Goal: Information Seeking & Learning: Learn about a topic

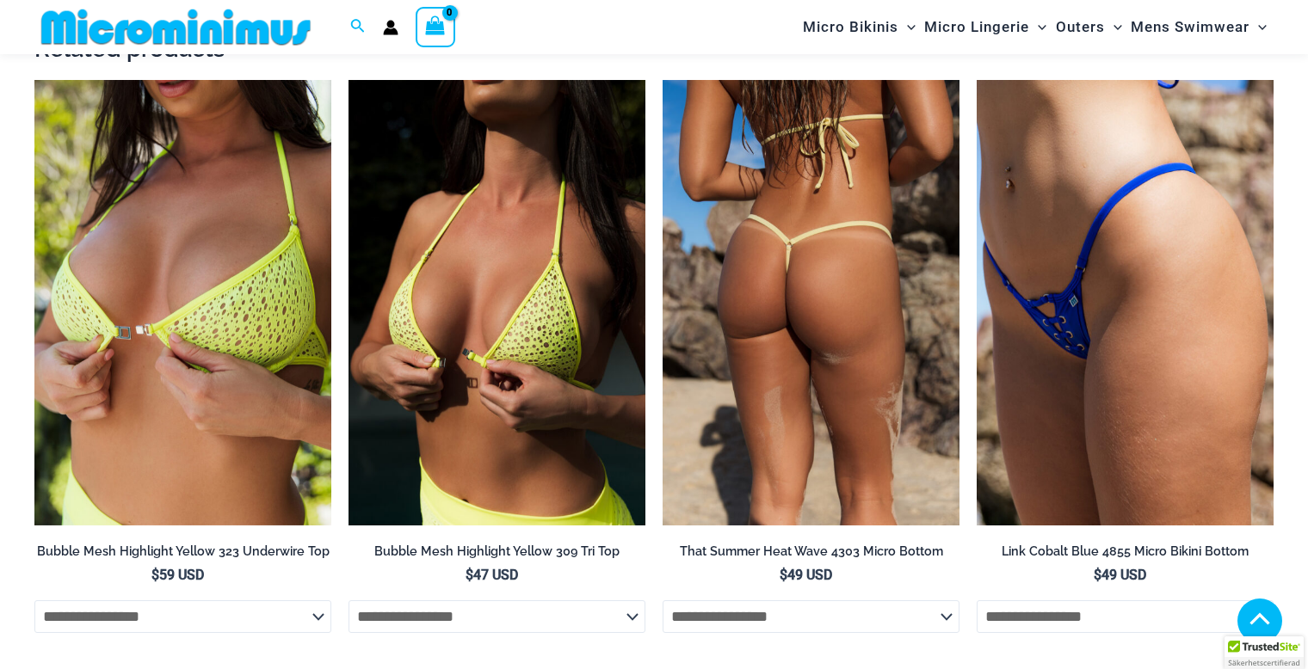
scroll to position [2048, 0]
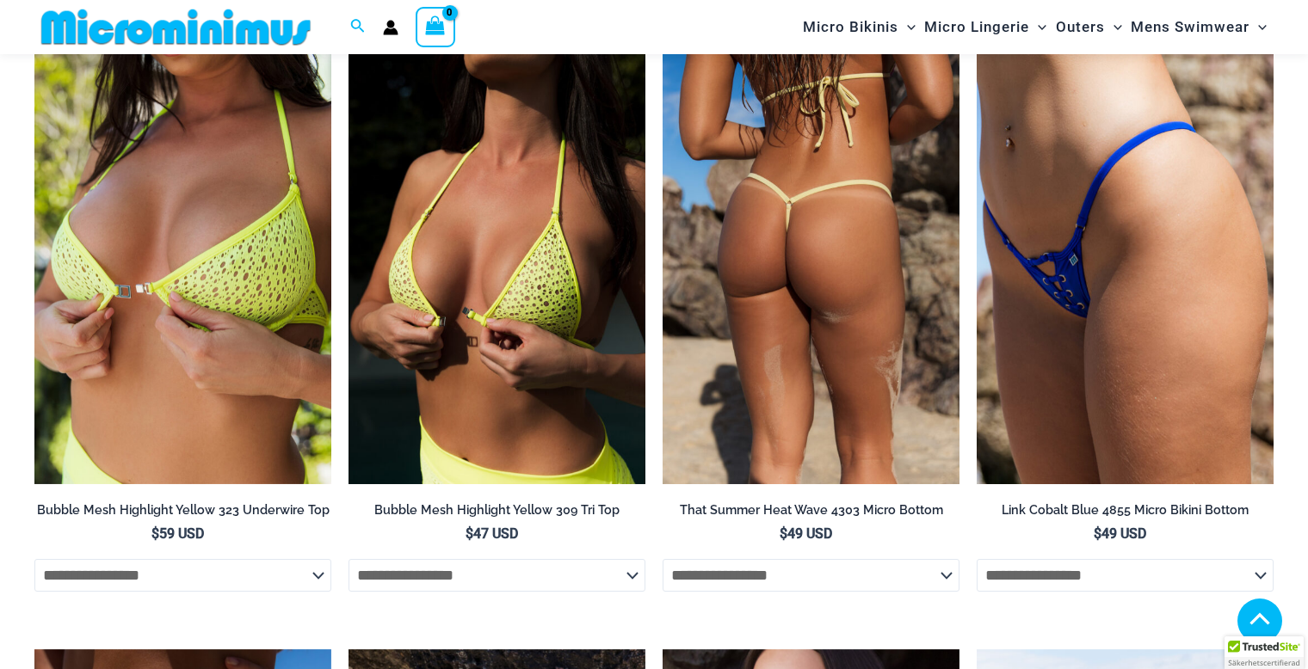
click at [798, 310] on img at bounding box center [810, 262] width 297 height 446
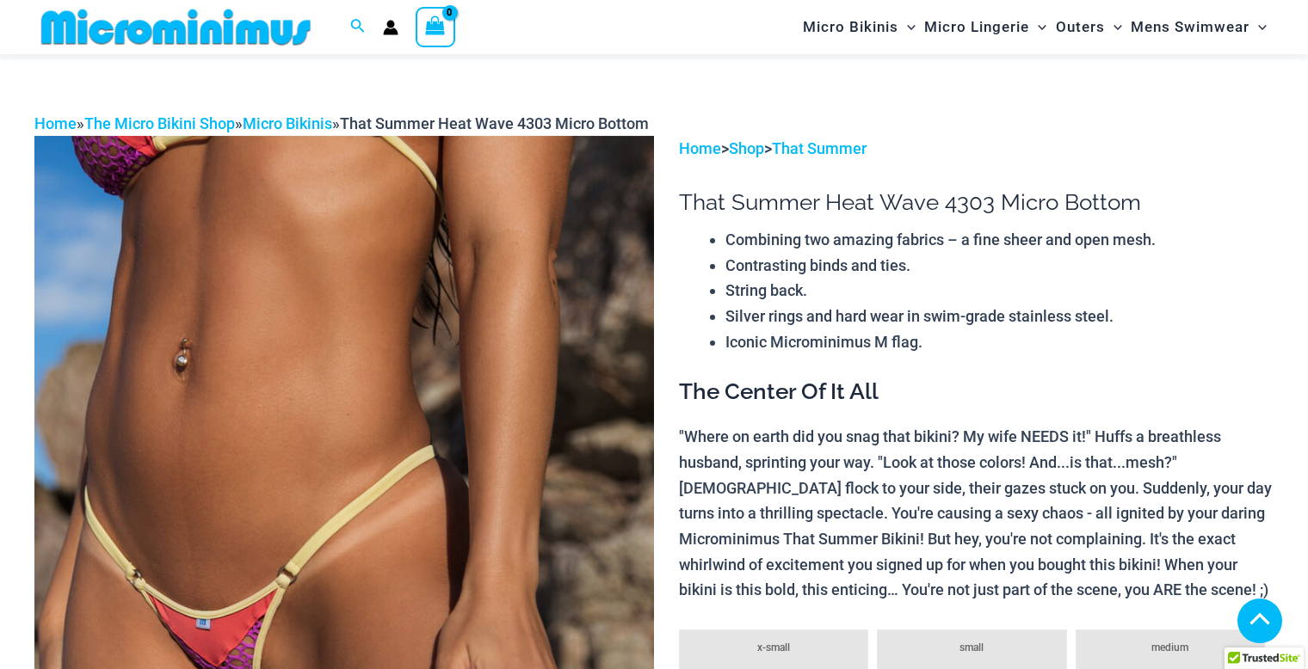
scroll to position [946, 0]
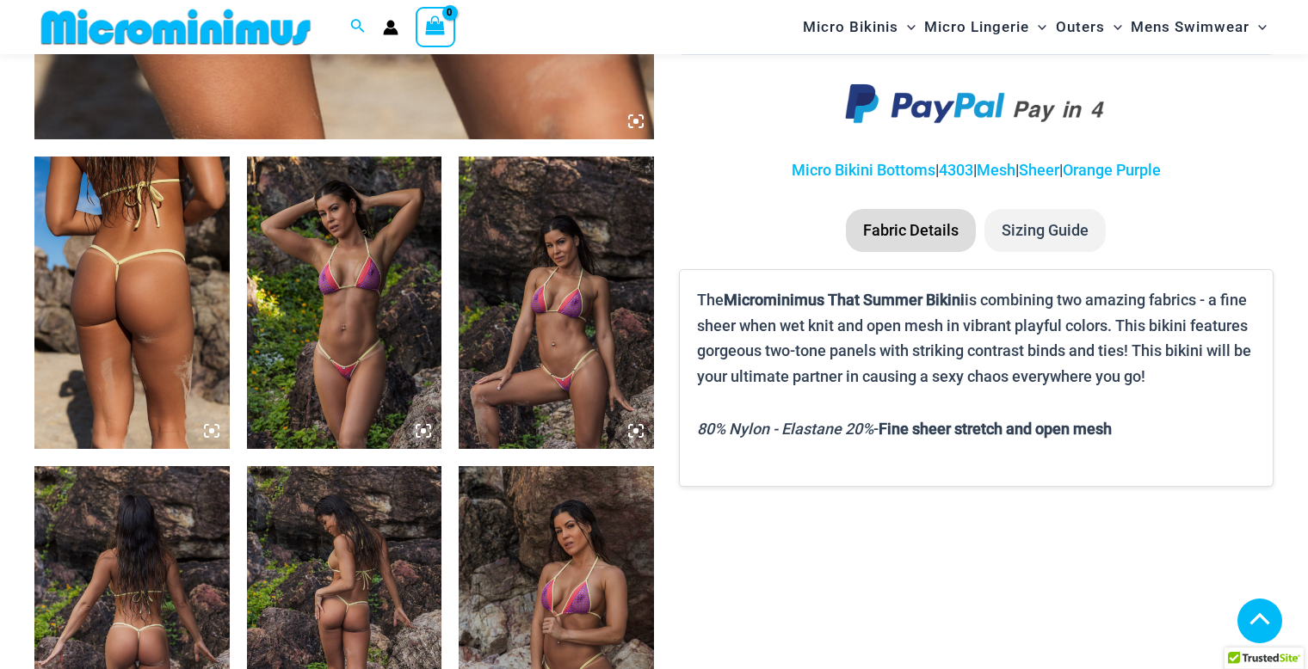
click at [136, 284] on img at bounding box center [131, 303] width 195 height 293
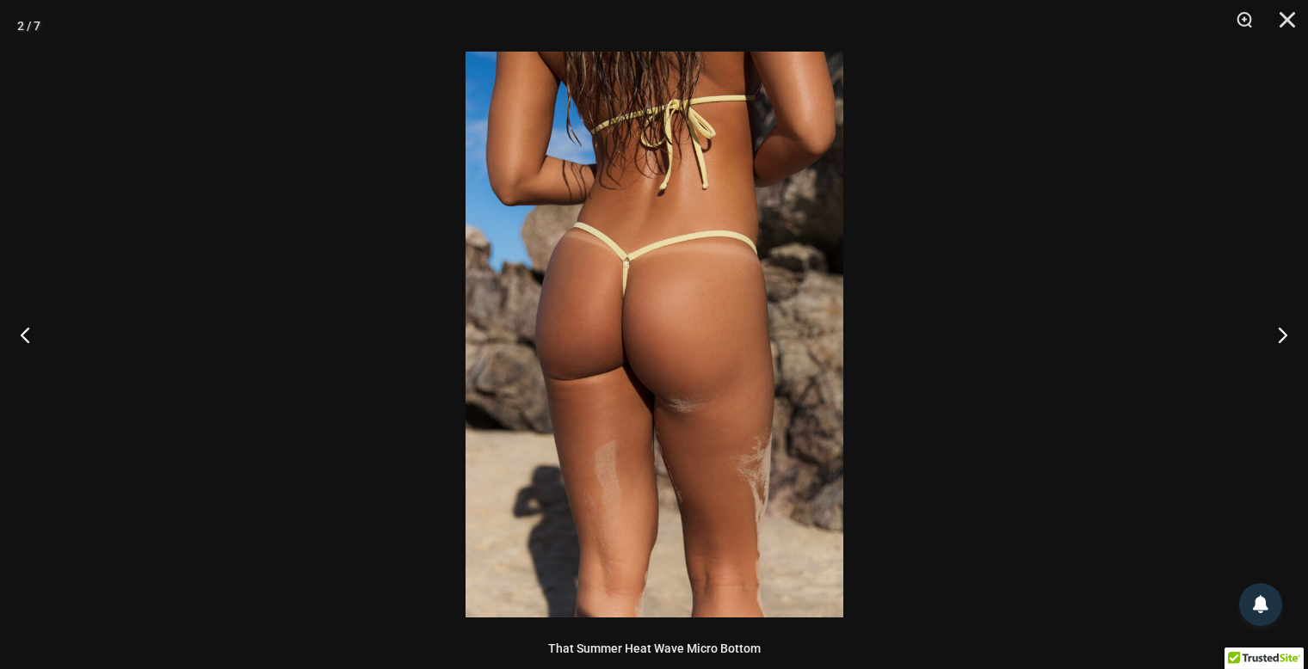
click at [681, 330] on img at bounding box center [654, 335] width 378 height 566
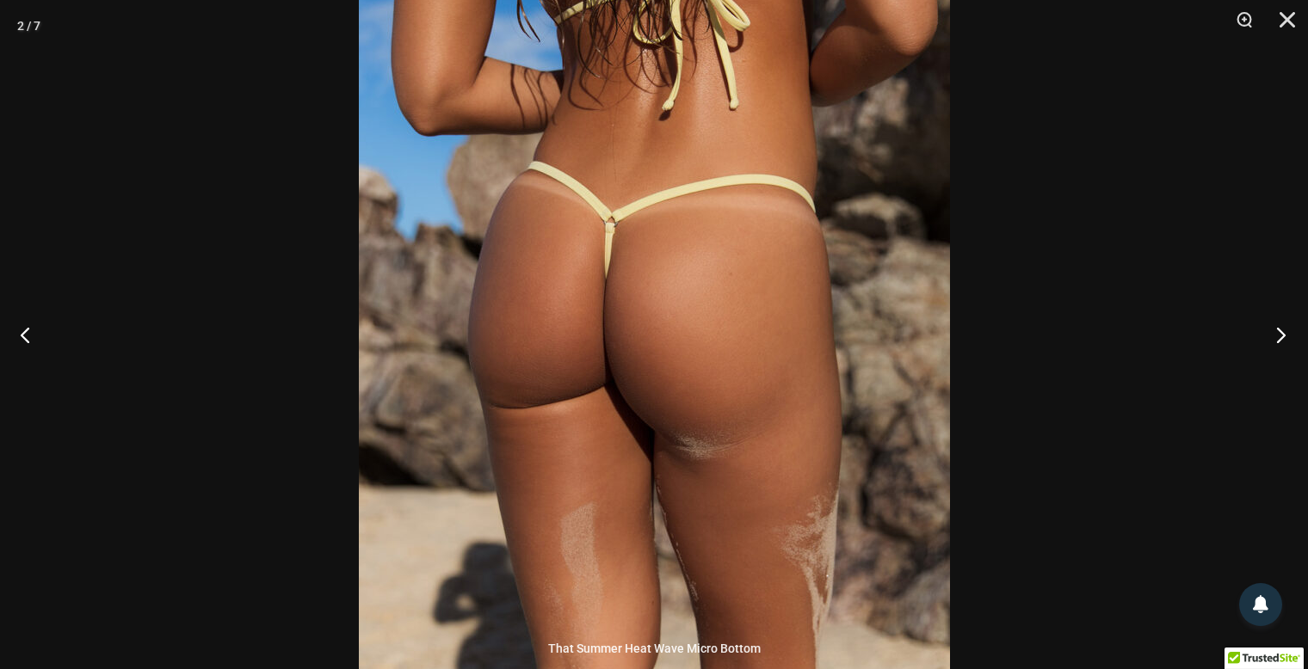
click at [1277, 341] on button "Next" at bounding box center [1275, 335] width 65 height 86
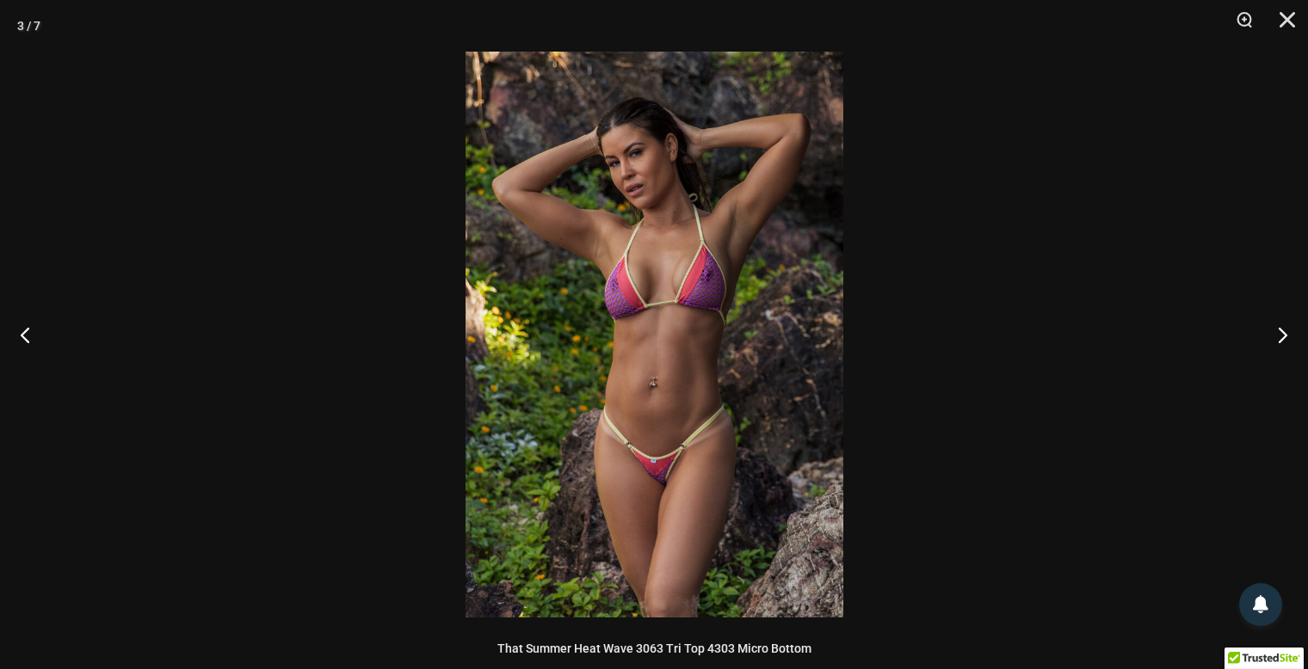
click at [636, 163] on img at bounding box center [654, 335] width 378 height 566
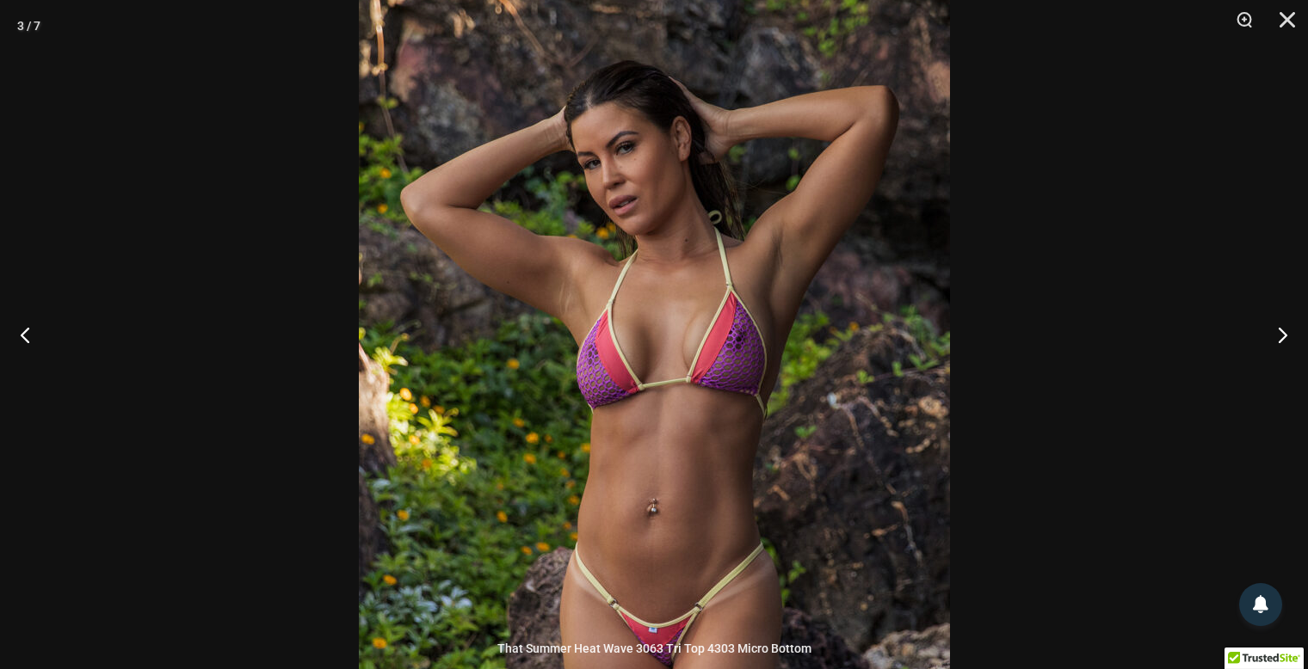
click at [691, 477] on img at bounding box center [654, 432] width 591 height 886
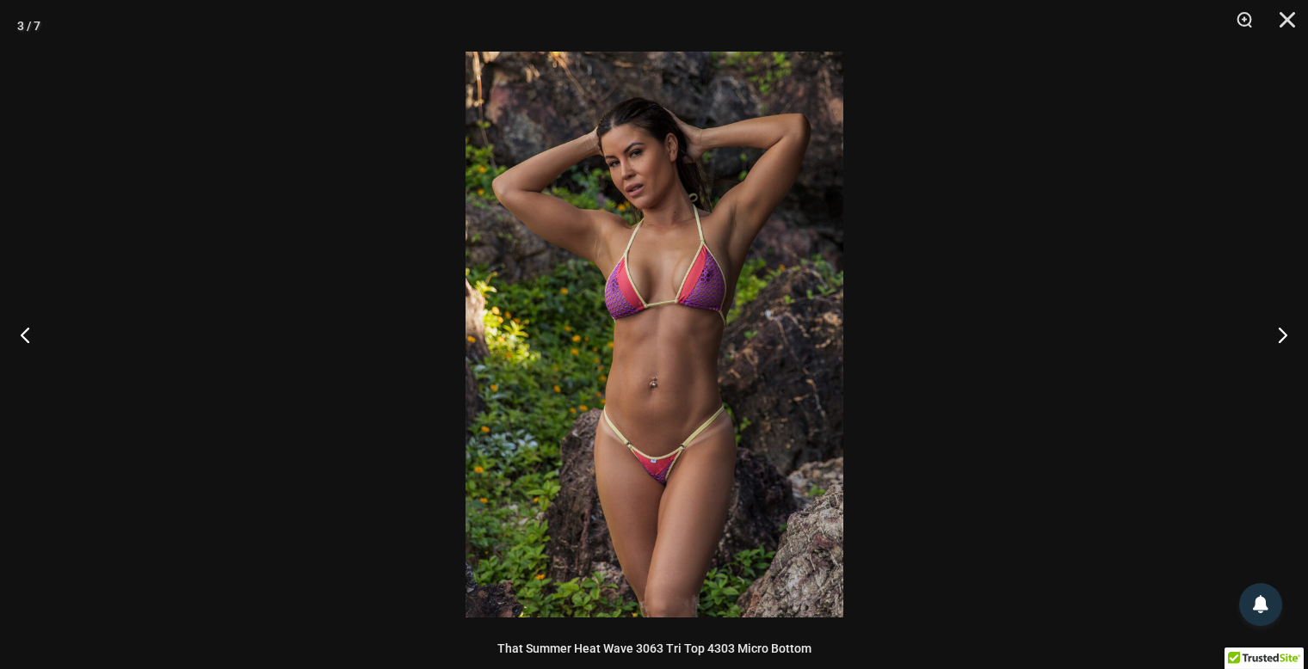
click at [679, 497] on img at bounding box center [654, 335] width 378 height 566
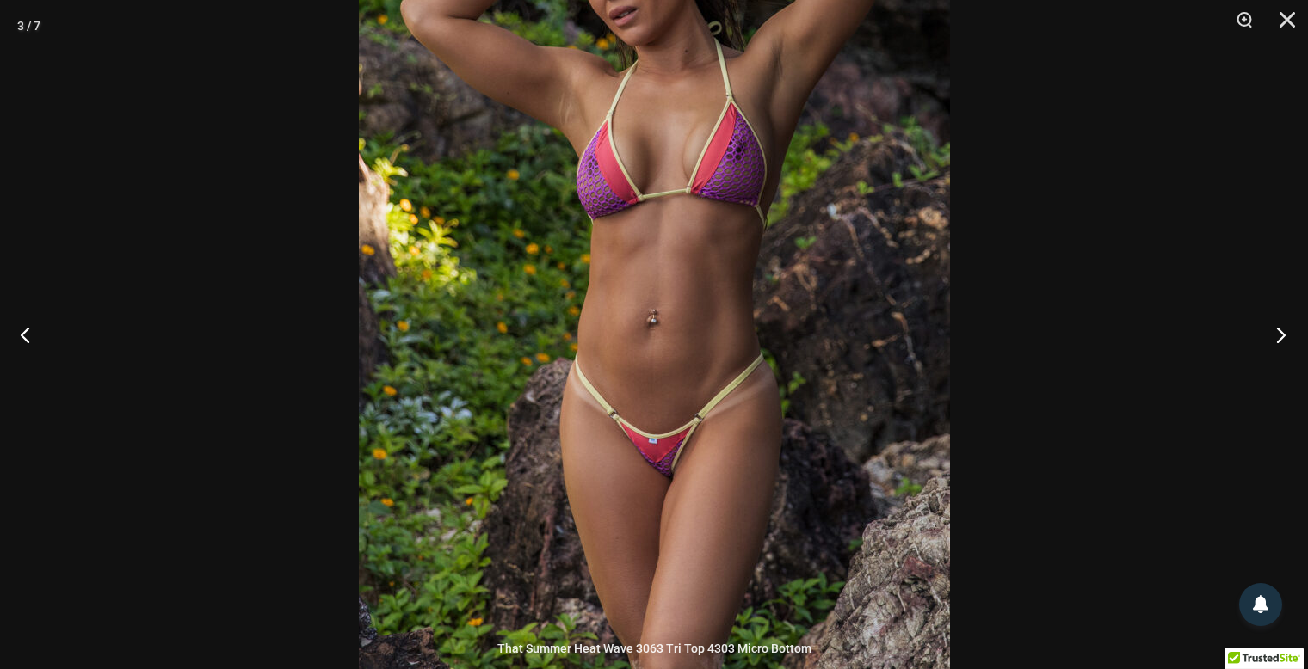
click at [1278, 330] on button "Next" at bounding box center [1275, 335] width 65 height 86
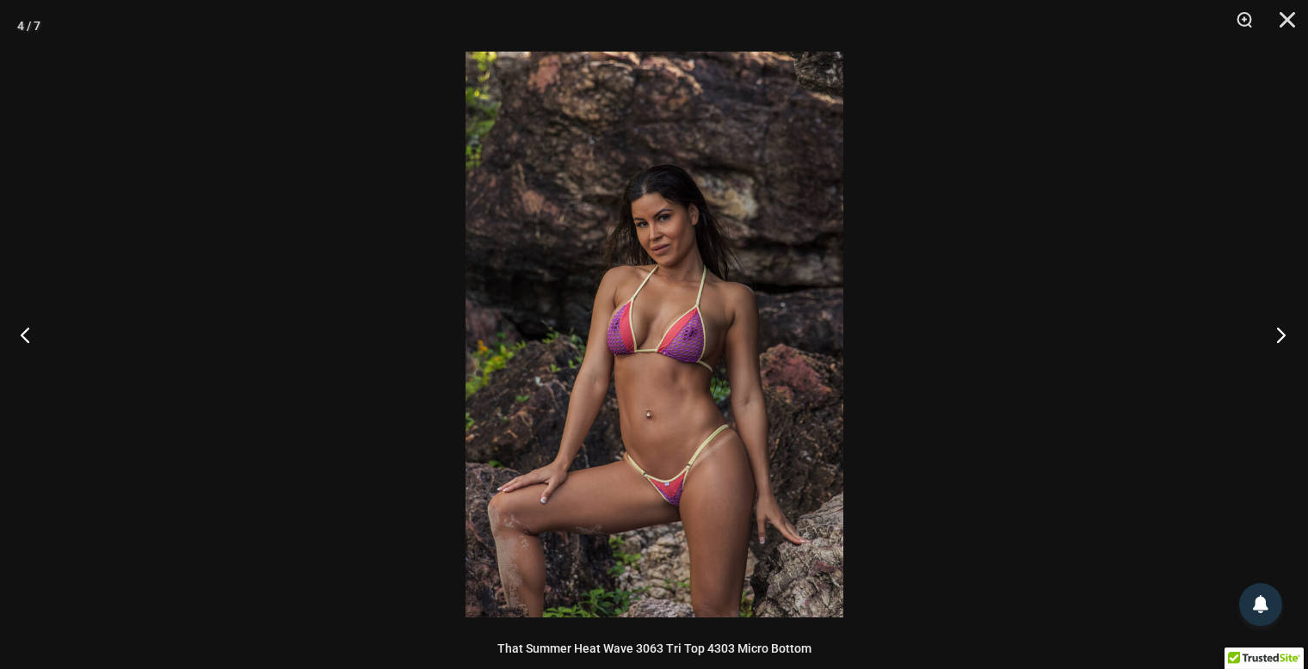
click at [1278, 334] on button "Next" at bounding box center [1275, 335] width 65 height 86
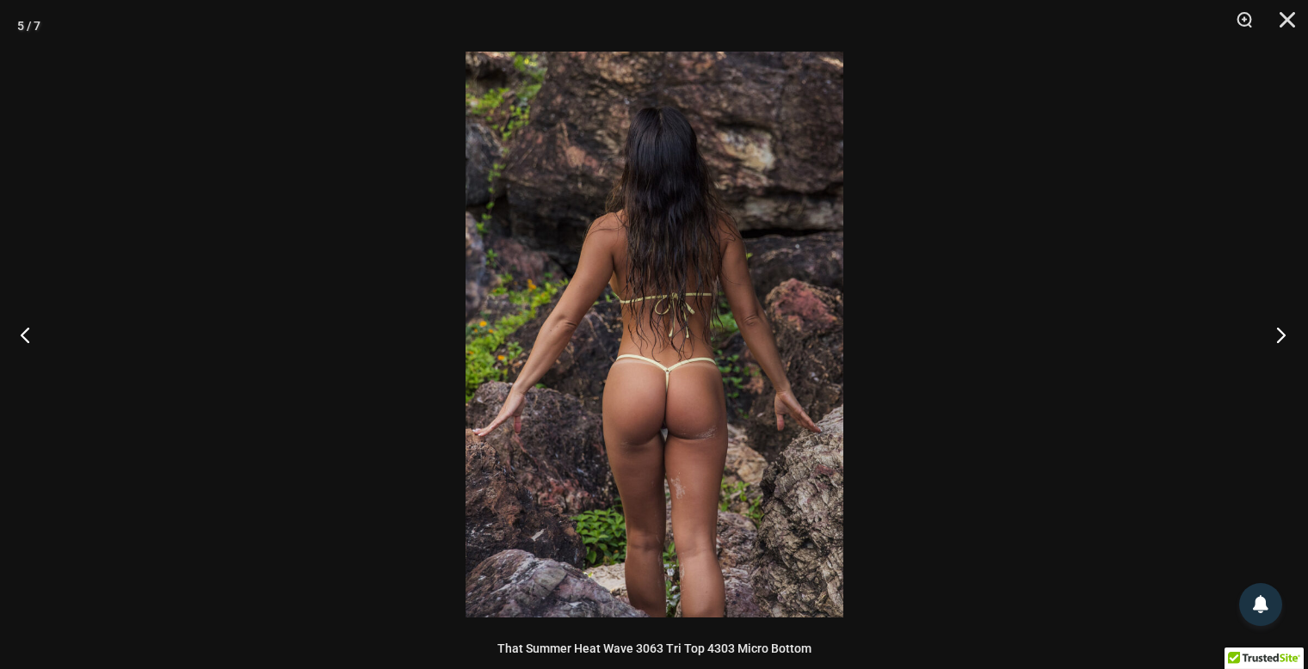
click at [1278, 334] on button "Next" at bounding box center [1275, 335] width 65 height 86
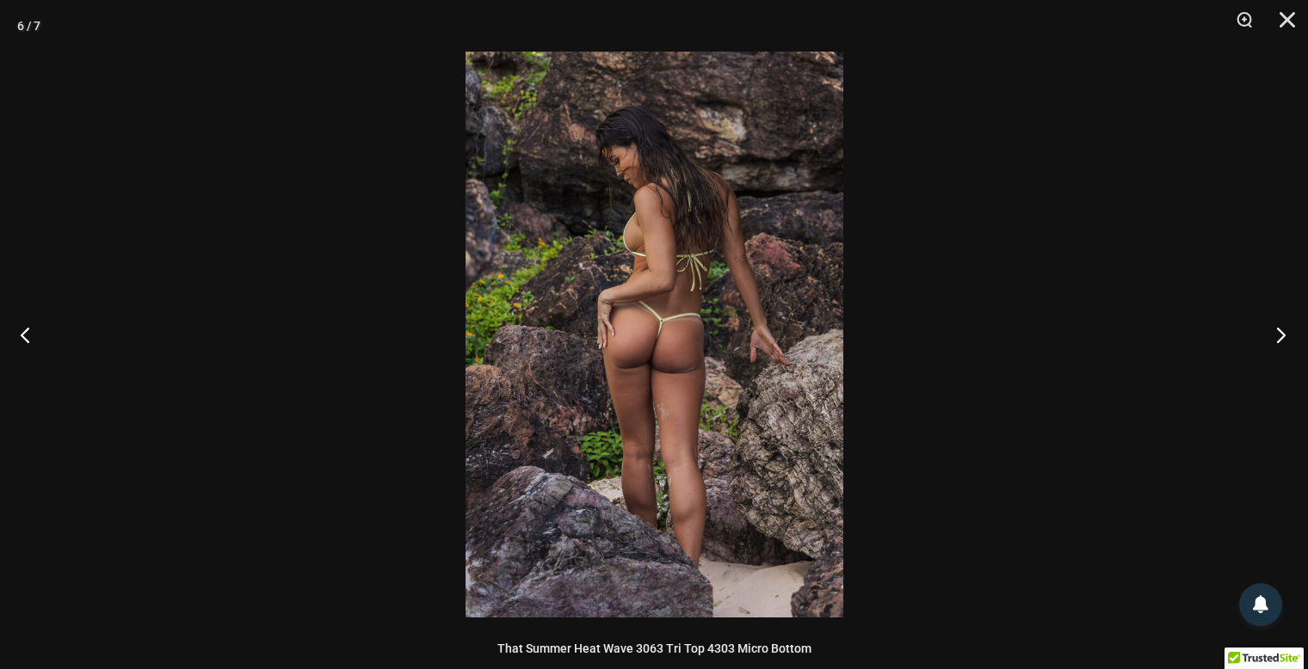
click at [1278, 334] on button "Next" at bounding box center [1275, 335] width 65 height 86
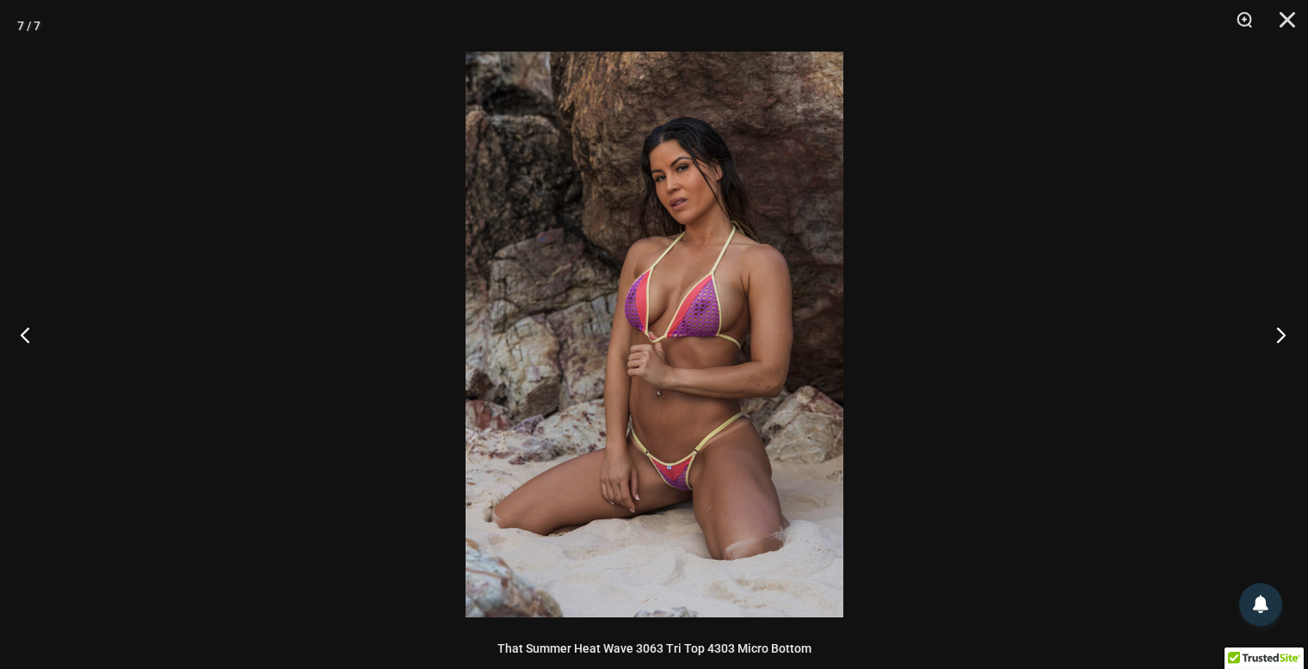
click at [1278, 334] on button "Next" at bounding box center [1275, 335] width 65 height 86
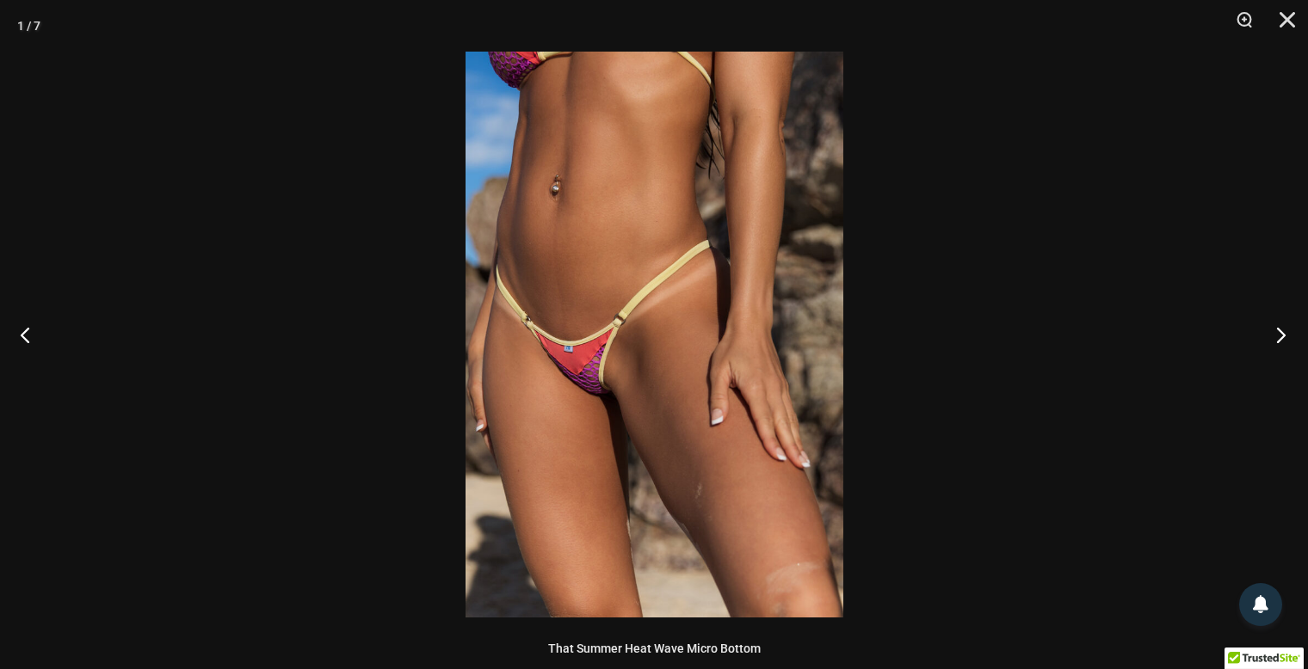
click at [1278, 334] on button "Next" at bounding box center [1275, 335] width 65 height 86
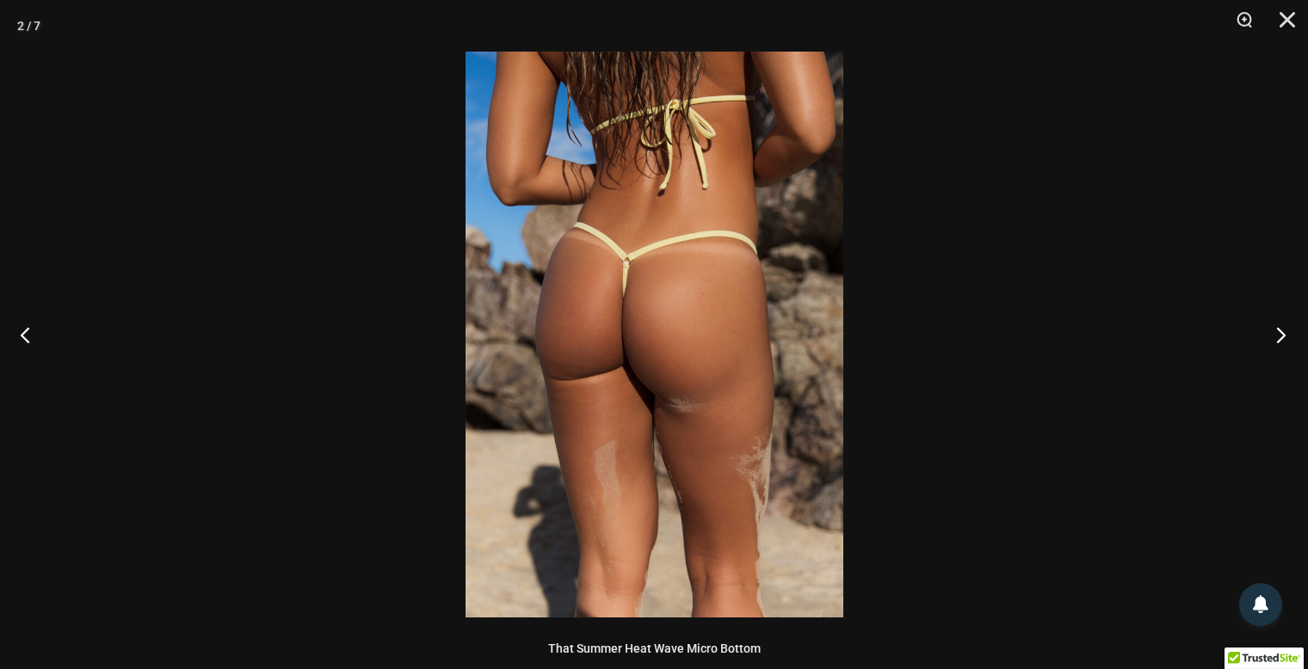
click at [1278, 334] on button "Next" at bounding box center [1275, 335] width 65 height 86
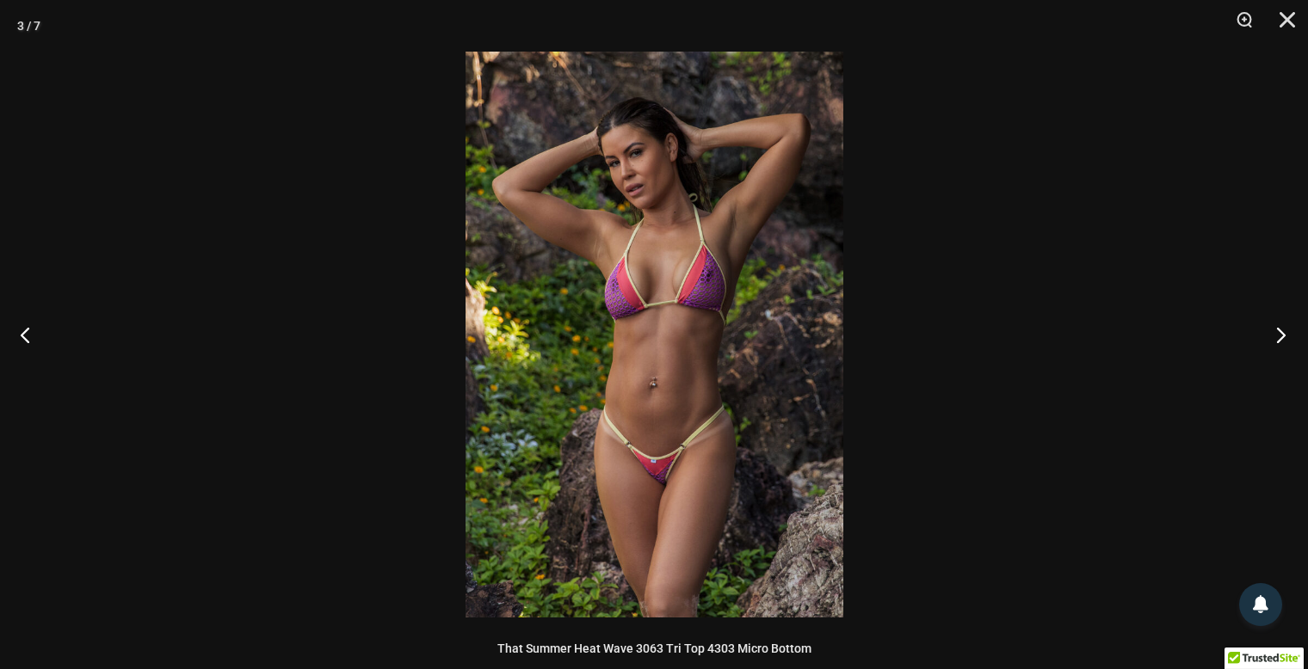
click at [1278, 334] on button "Next" at bounding box center [1275, 335] width 65 height 86
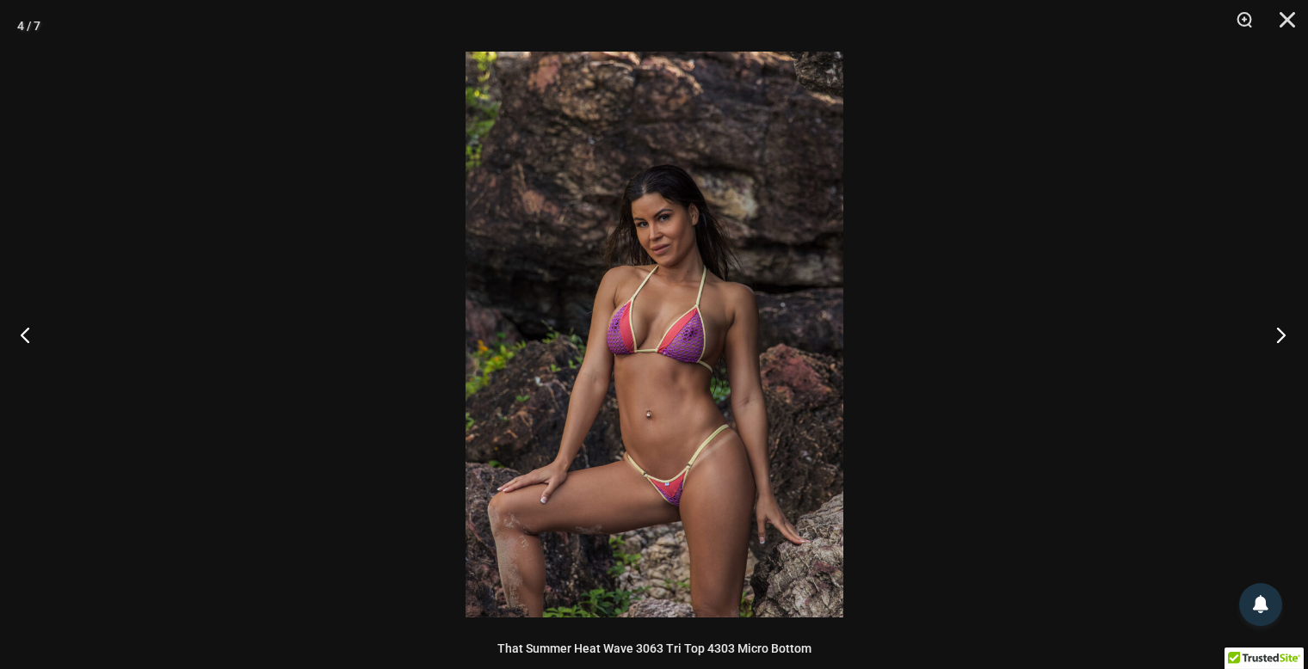
click at [1278, 334] on button "Next" at bounding box center [1275, 335] width 65 height 86
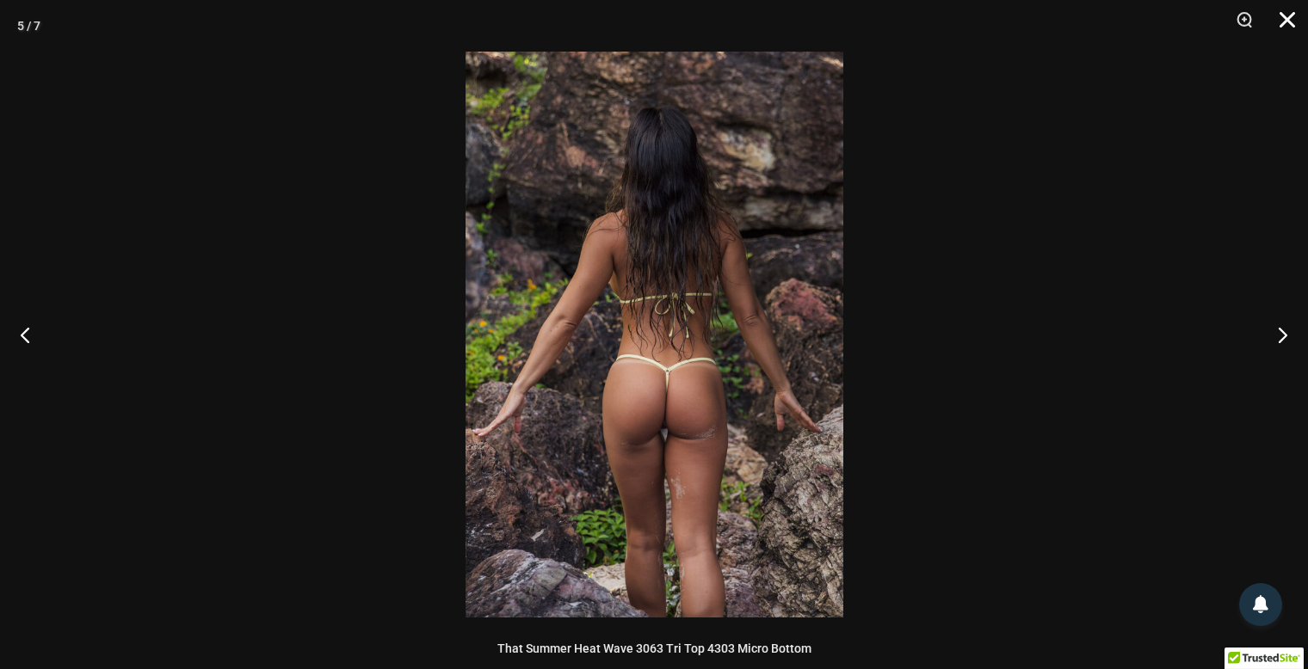
click at [1297, 25] on button "Close" at bounding box center [1281, 26] width 43 height 52
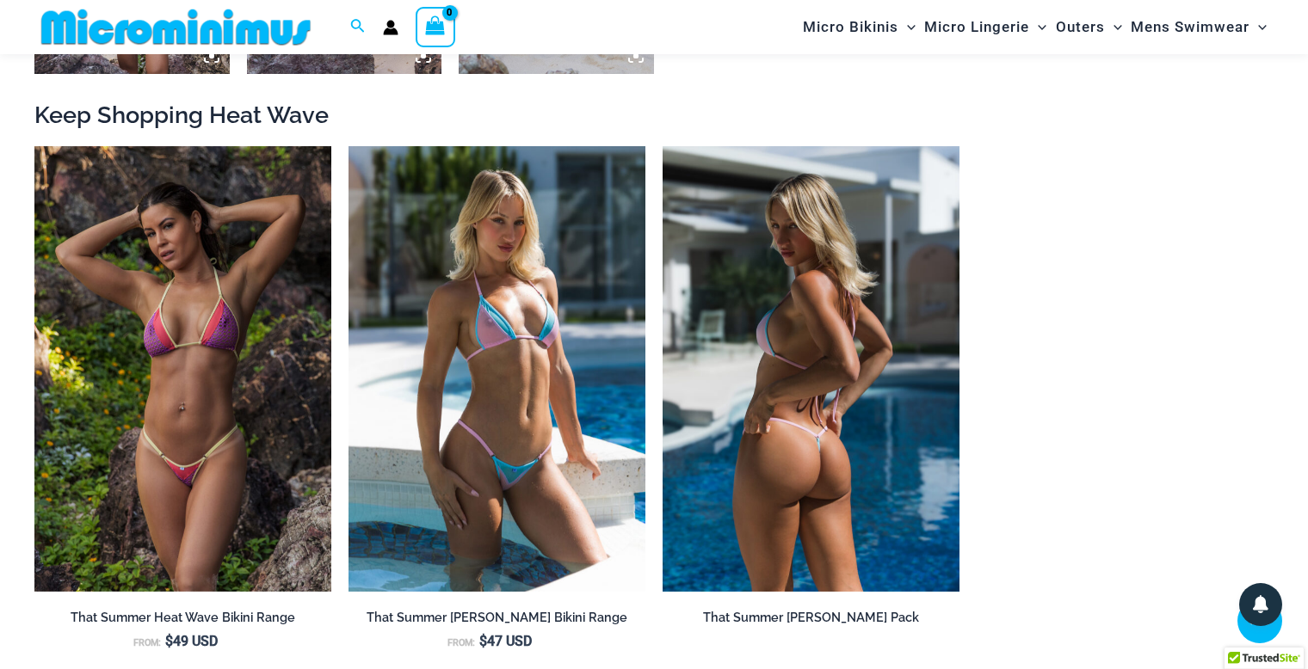
scroll to position [1635, 0]
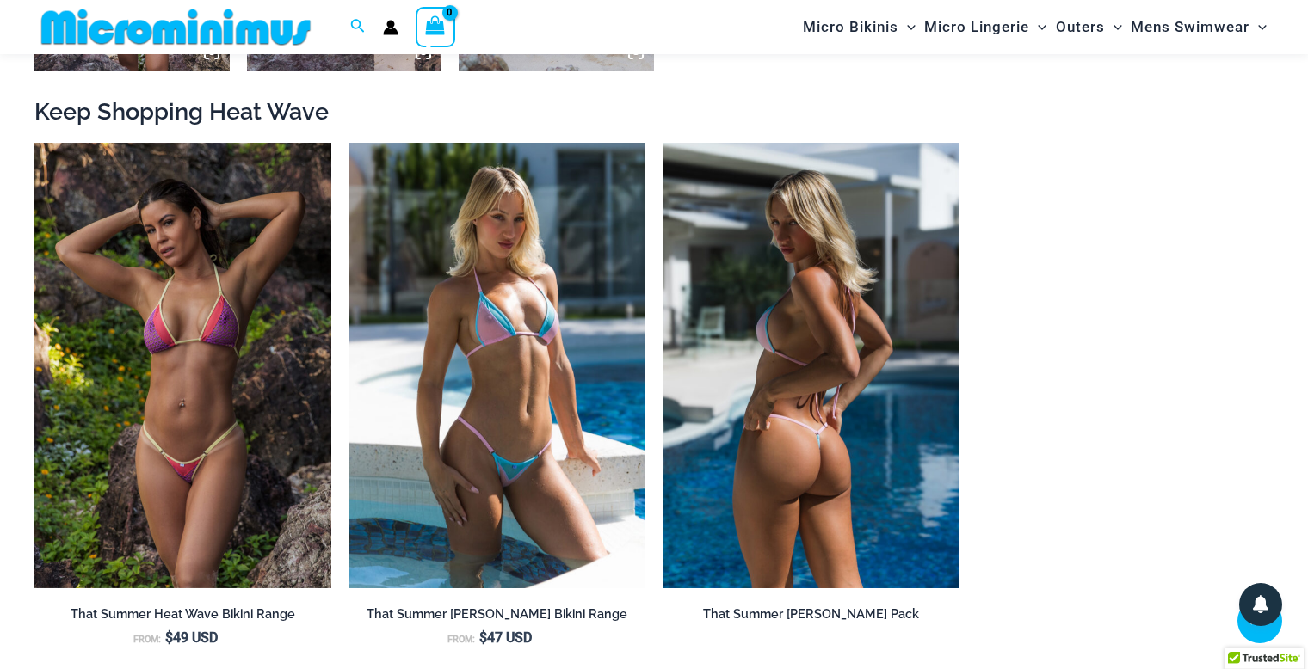
click at [882, 355] on img at bounding box center [810, 366] width 297 height 446
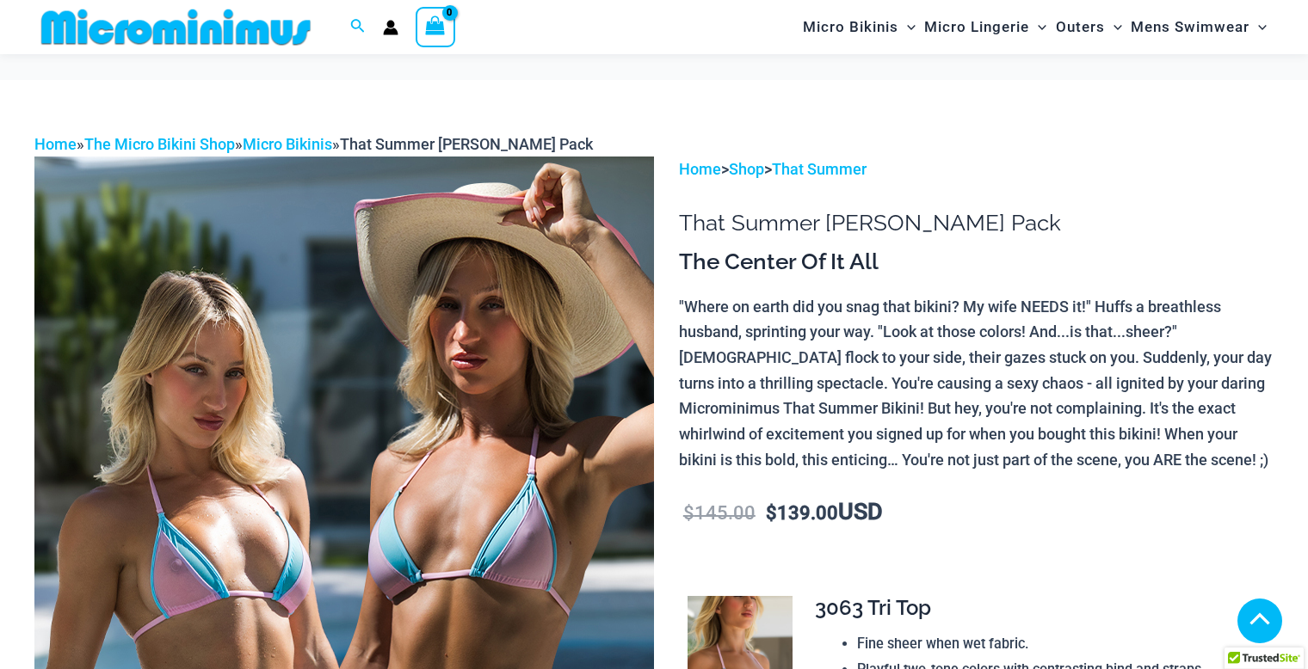
scroll to position [761, 0]
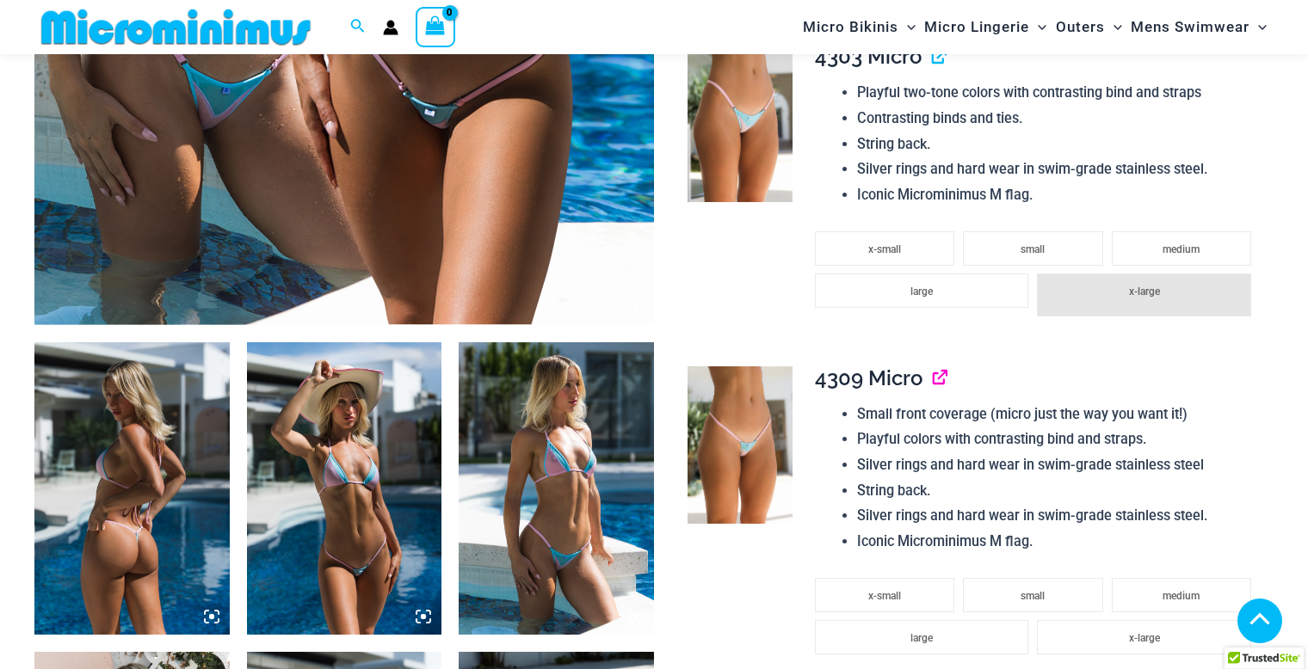
click at [933, 384] on link "View product" at bounding box center [933, 378] width 0 height 25
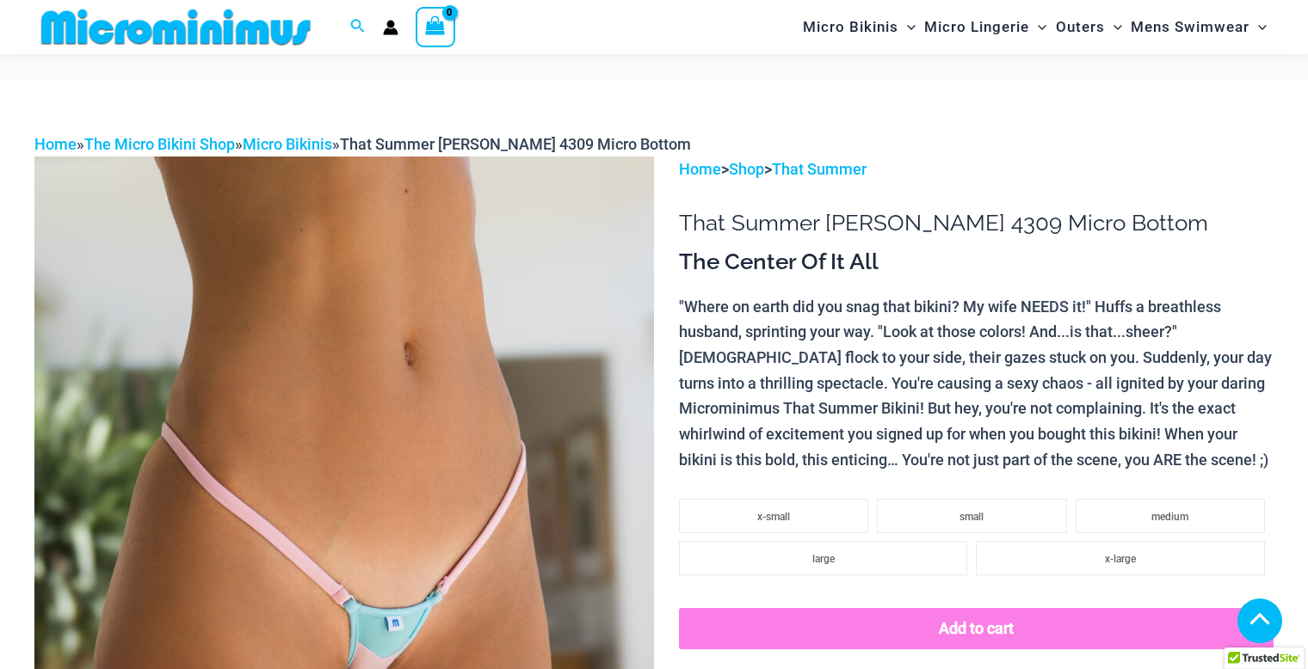
scroll to position [759, 0]
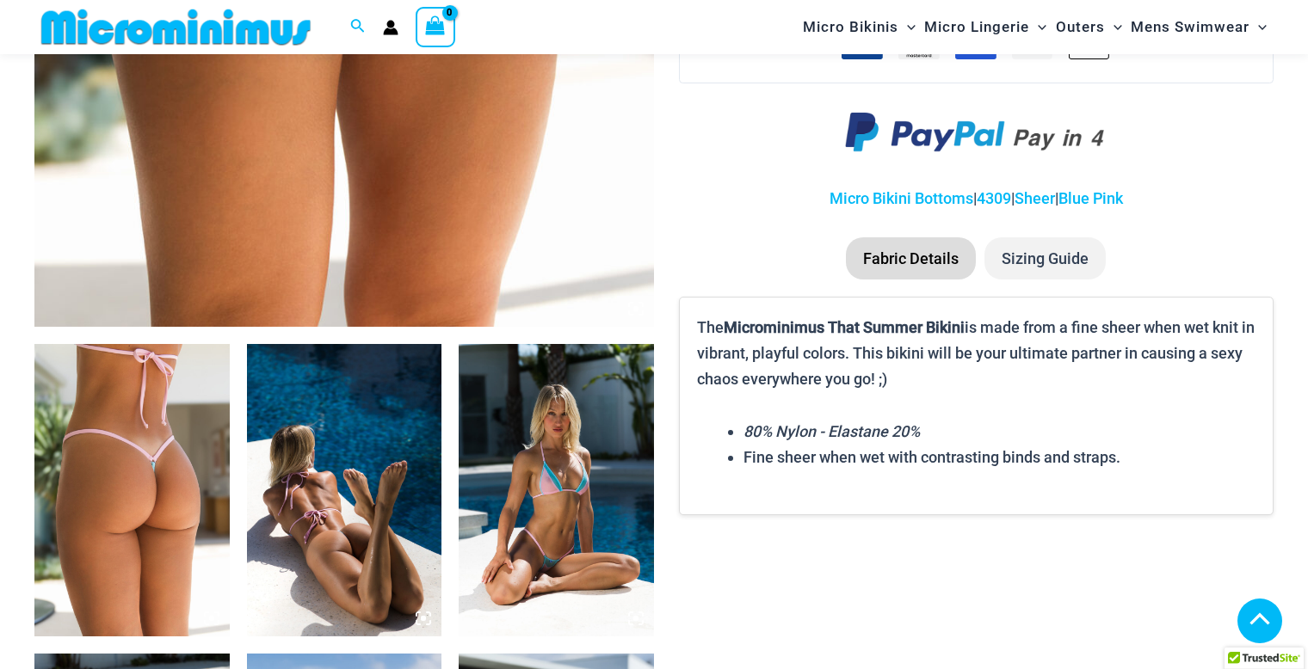
click at [139, 458] on img at bounding box center [131, 490] width 195 height 293
click at [386, 476] on img at bounding box center [344, 490] width 195 height 293
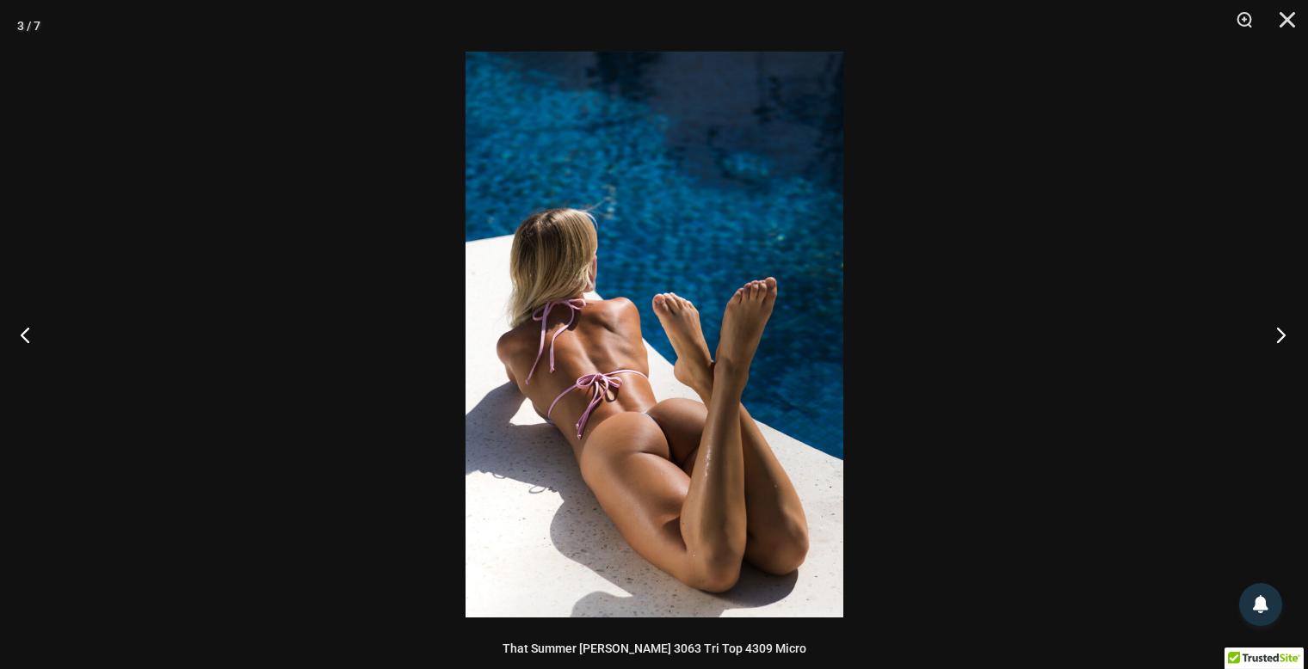
click at [1283, 331] on button "Next" at bounding box center [1275, 335] width 65 height 86
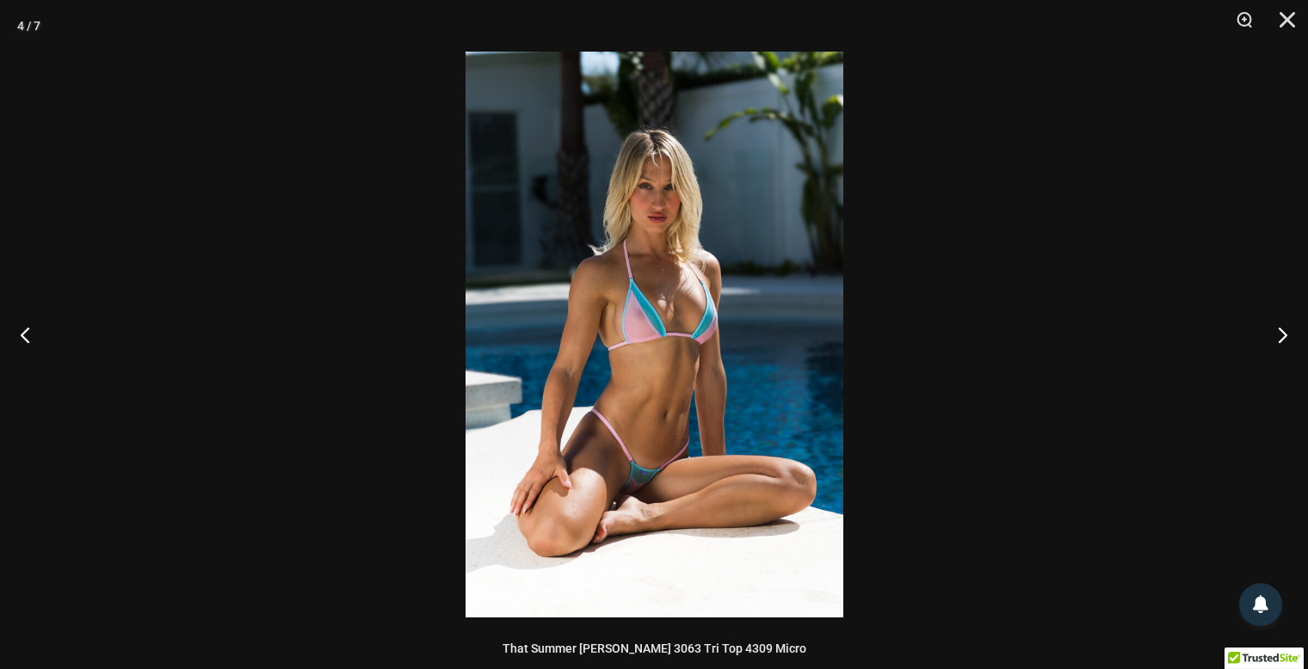
click at [634, 495] on img at bounding box center [654, 335] width 378 height 566
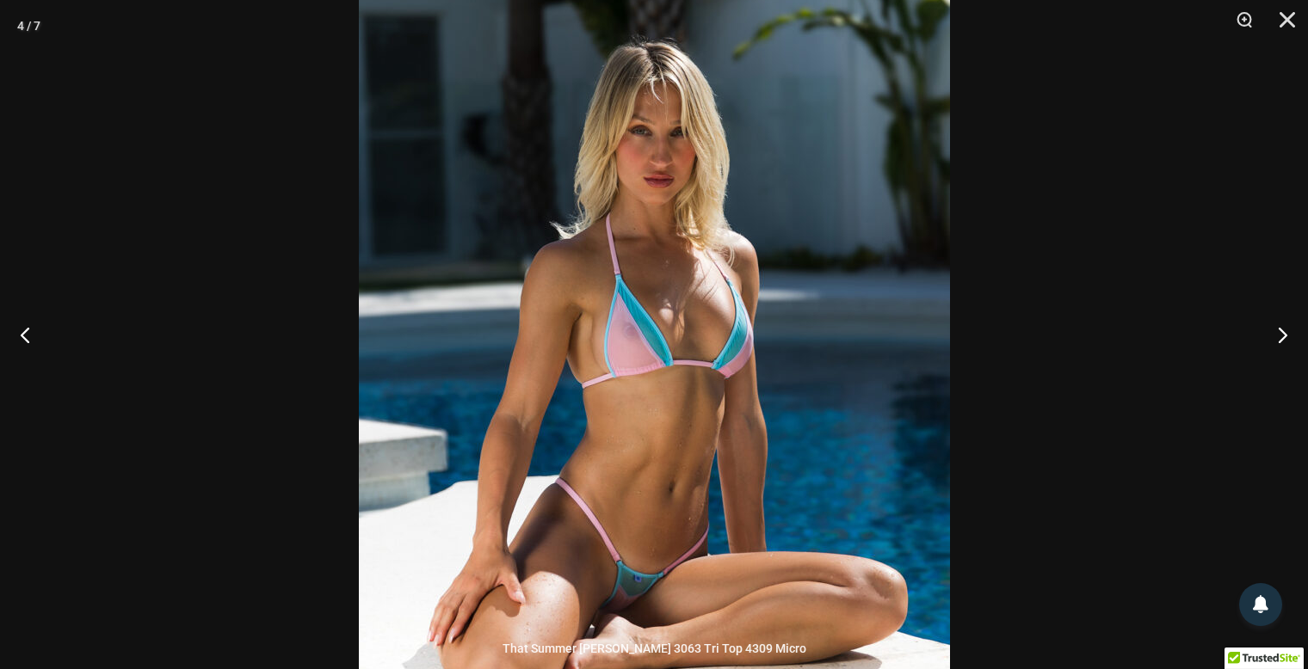
click at [759, 255] on img at bounding box center [654, 363] width 591 height 886
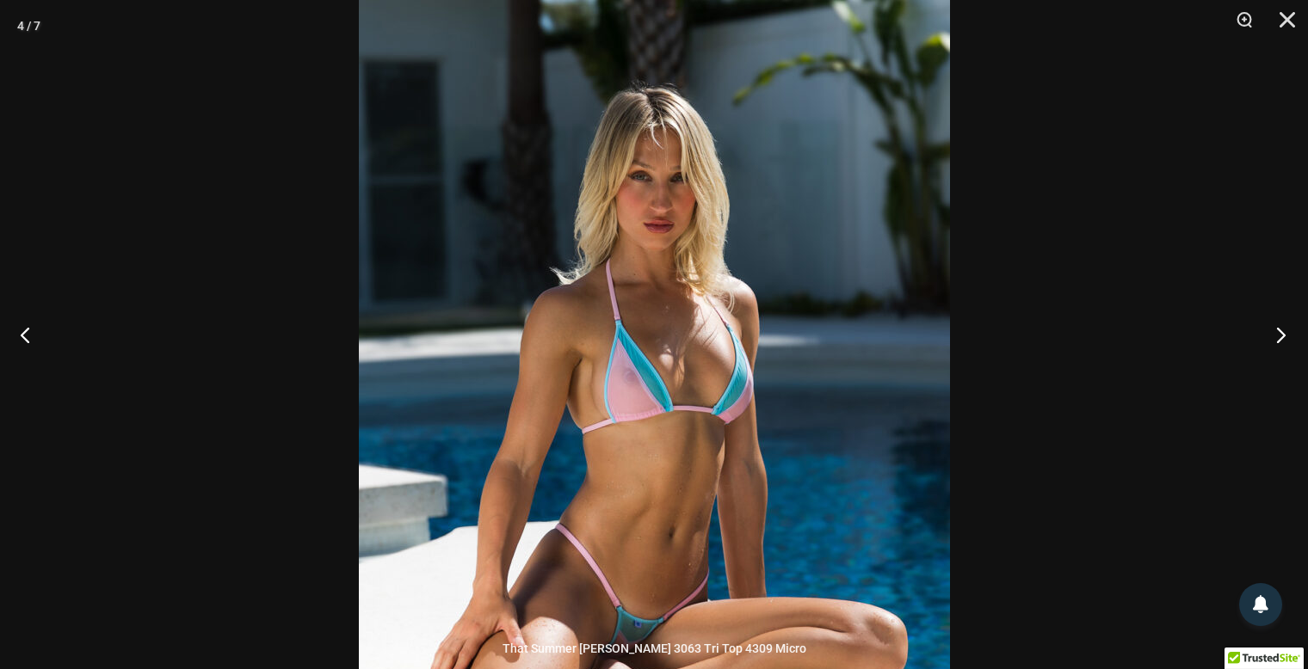
click at [1287, 337] on button "Next" at bounding box center [1275, 335] width 65 height 86
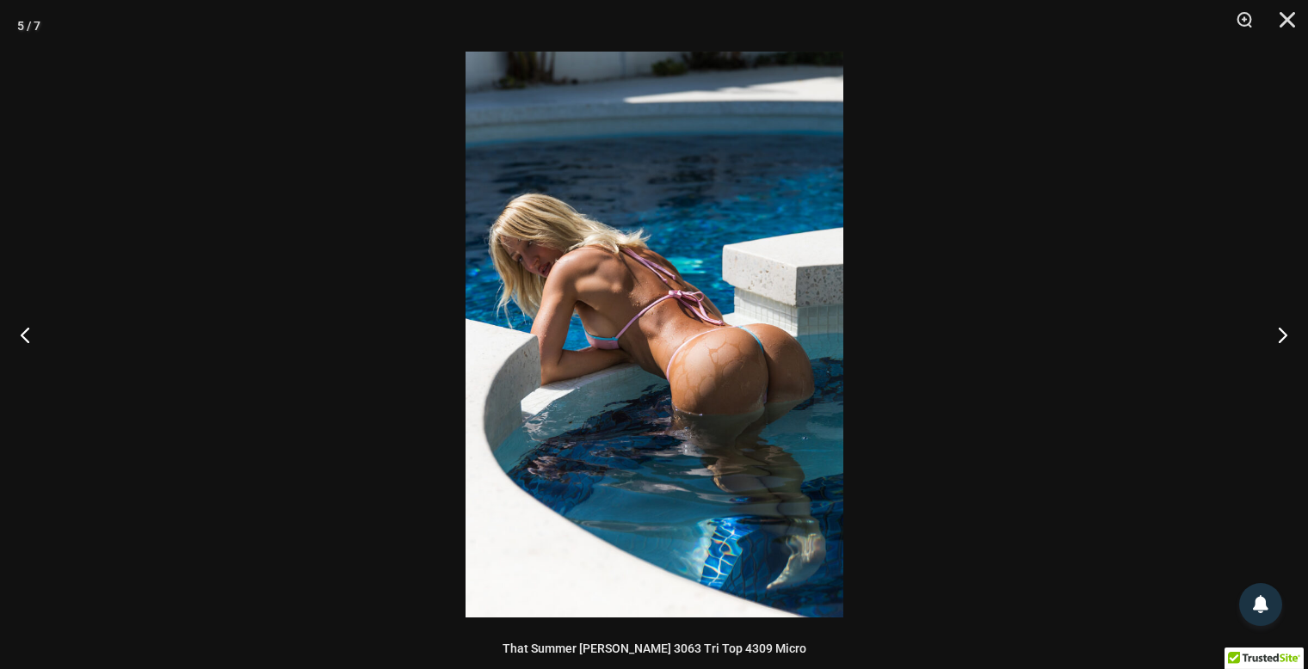
click at [718, 387] on img at bounding box center [654, 335] width 378 height 566
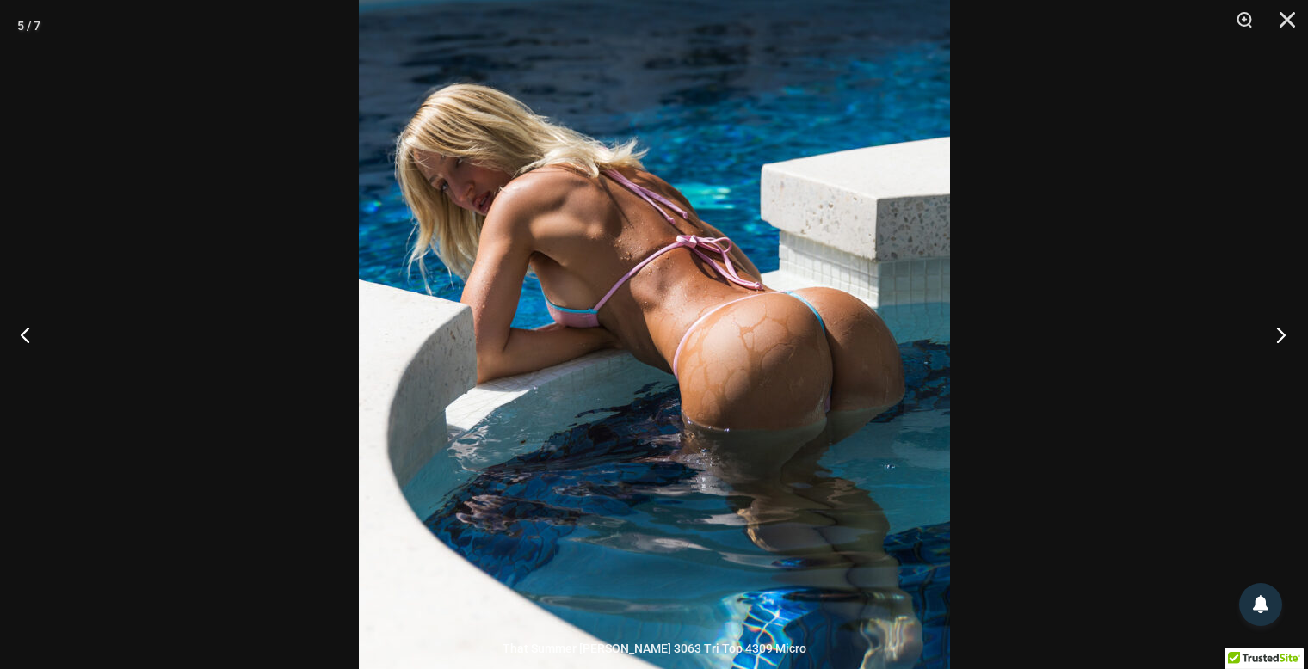
click at [1283, 335] on button "Next" at bounding box center [1275, 335] width 65 height 86
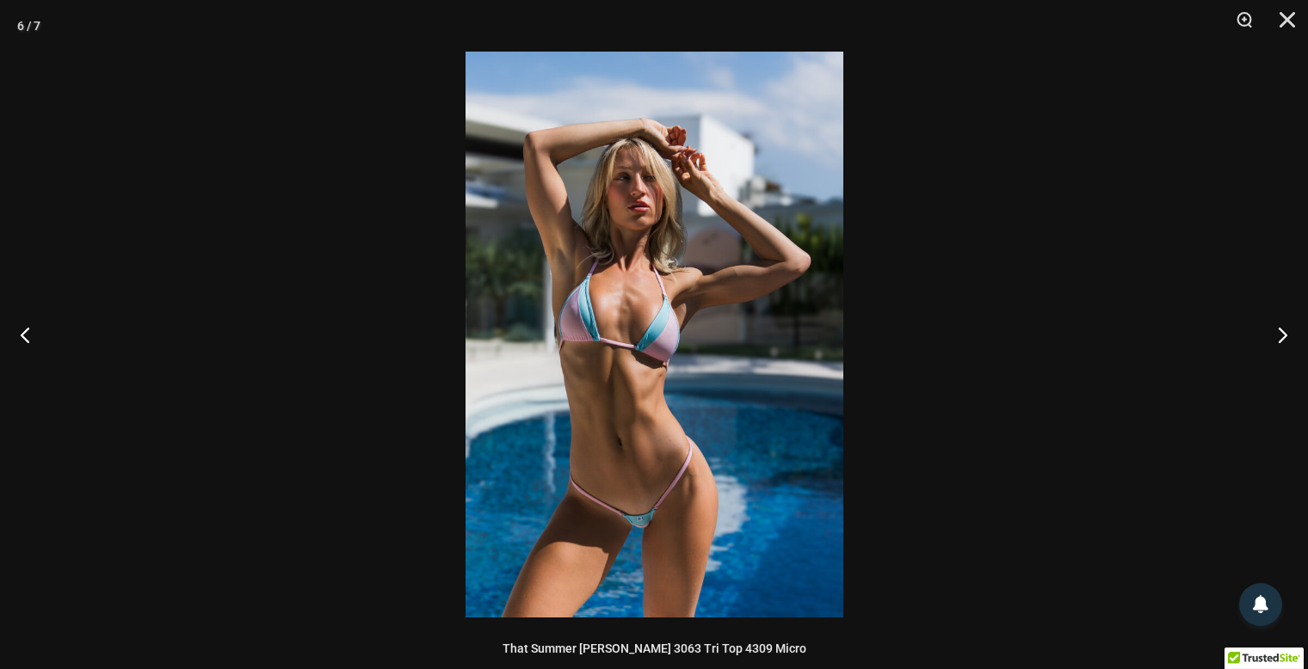
click at [601, 227] on img at bounding box center [654, 335] width 378 height 566
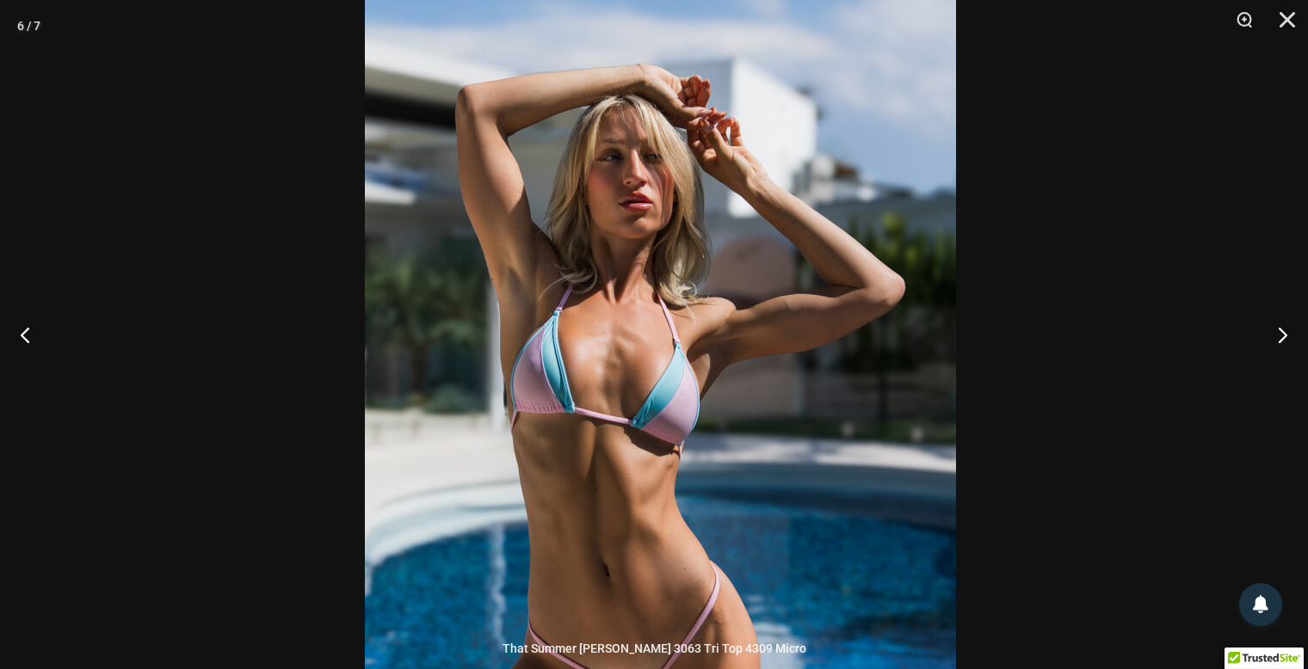
click at [818, 437] on img at bounding box center [660, 403] width 591 height 886
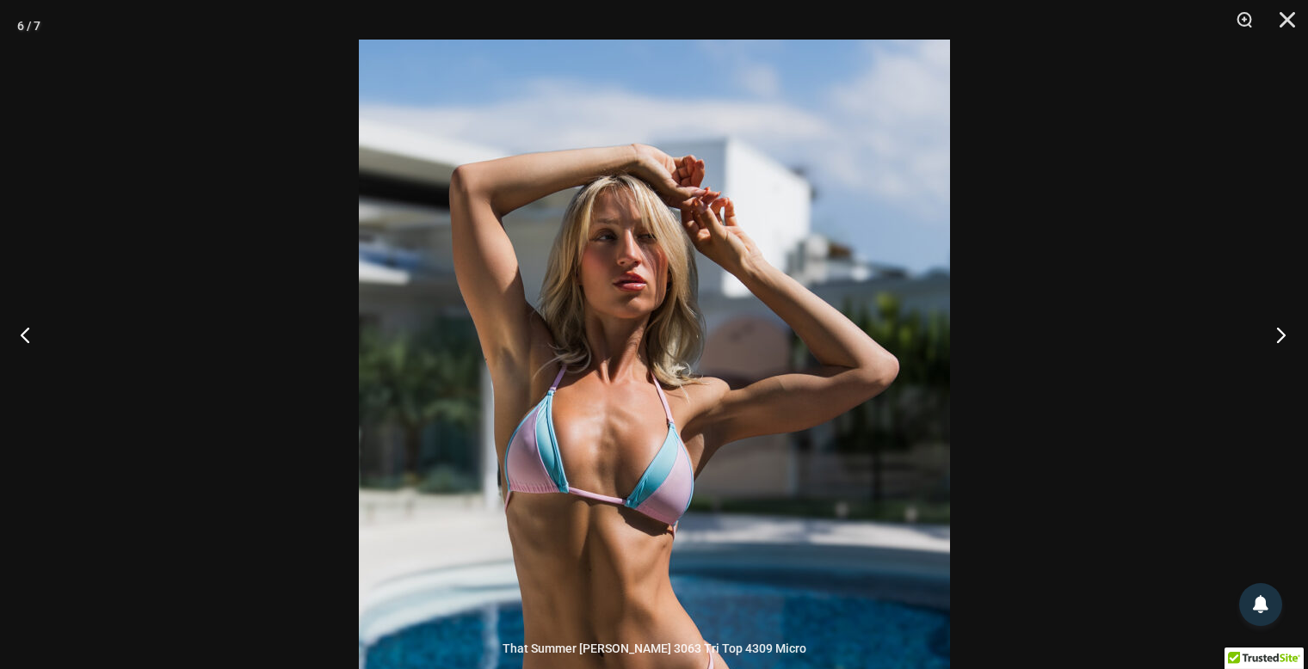
click at [1278, 342] on button "Next" at bounding box center [1275, 335] width 65 height 86
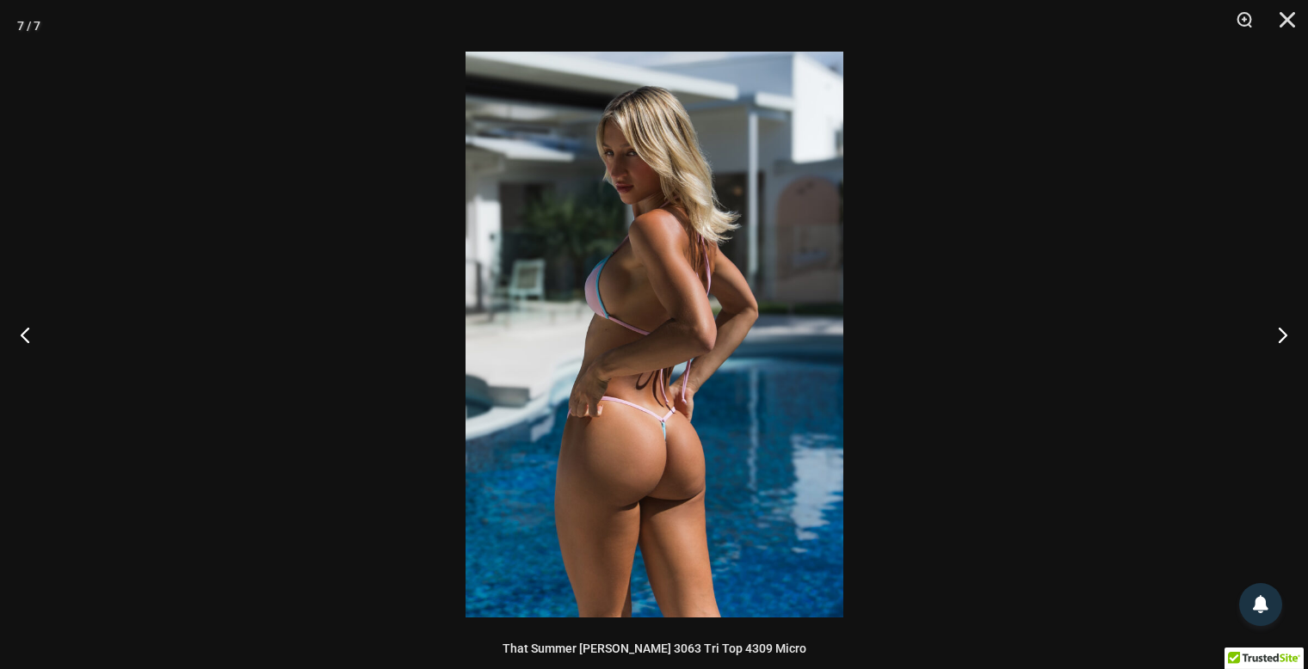
click at [650, 449] on img at bounding box center [654, 335] width 378 height 566
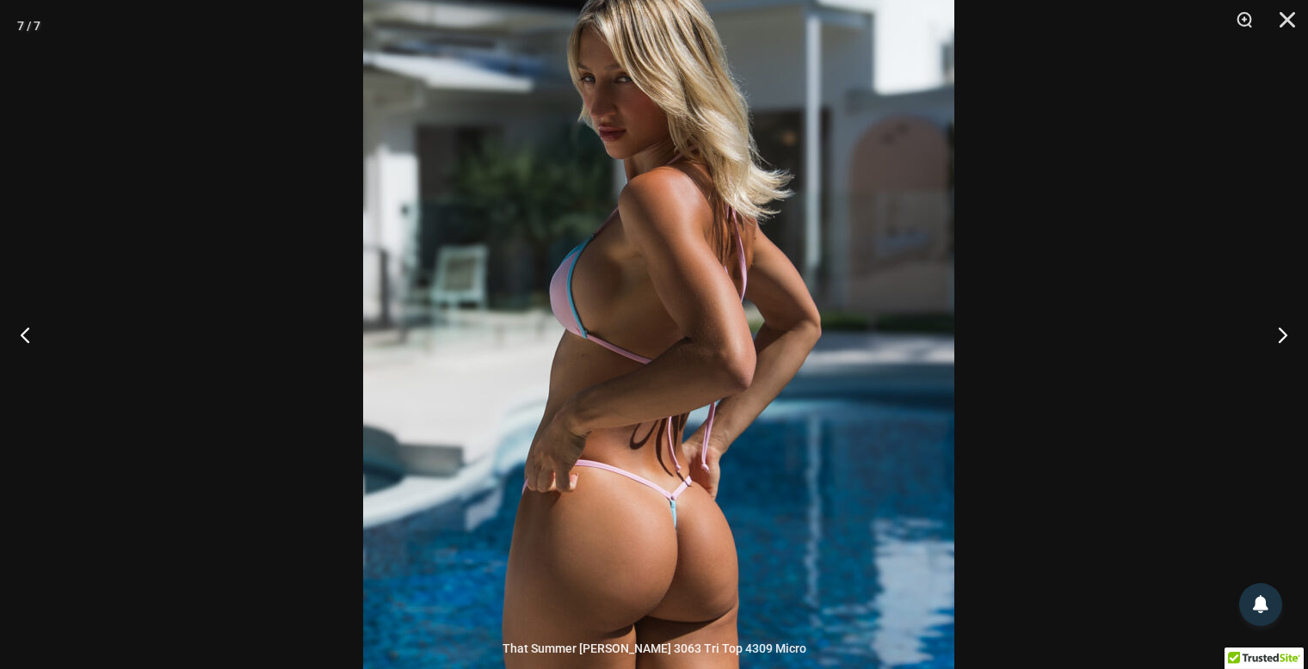
click at [804, 305] on img at bounding box center [658, 363] width 591 height 886
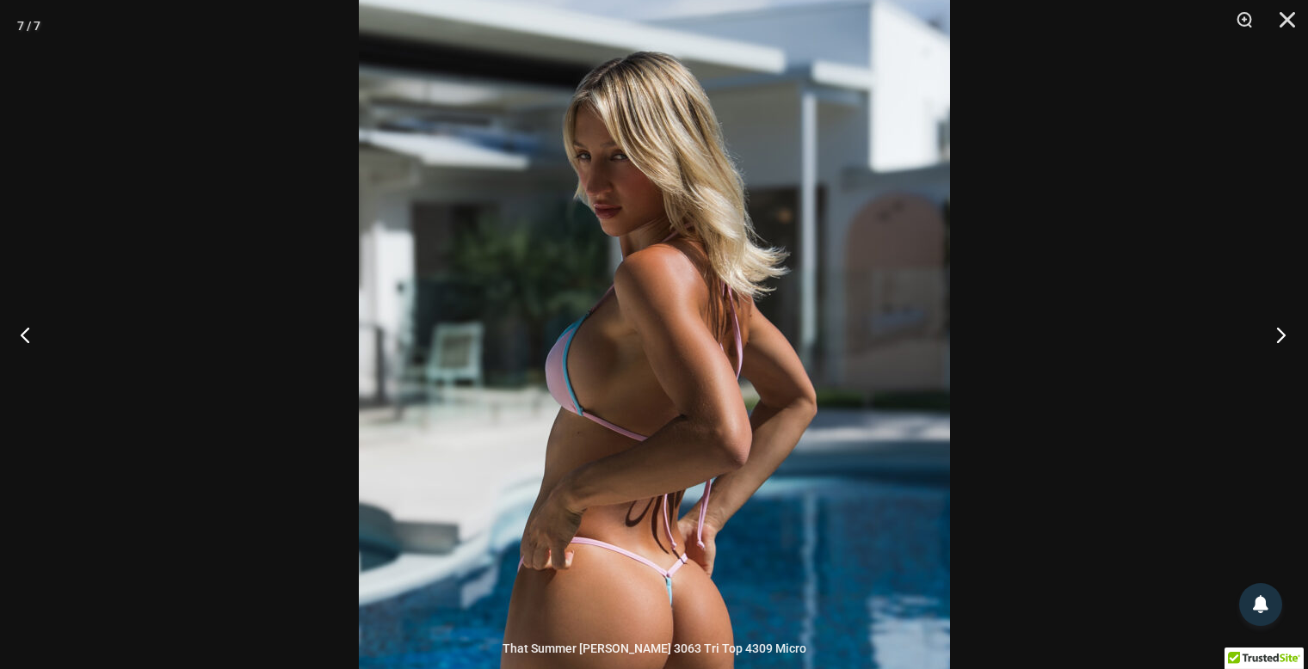
click at [1298, 330] on button "Next" at bounding box center [1275, 335] width 65 height 86
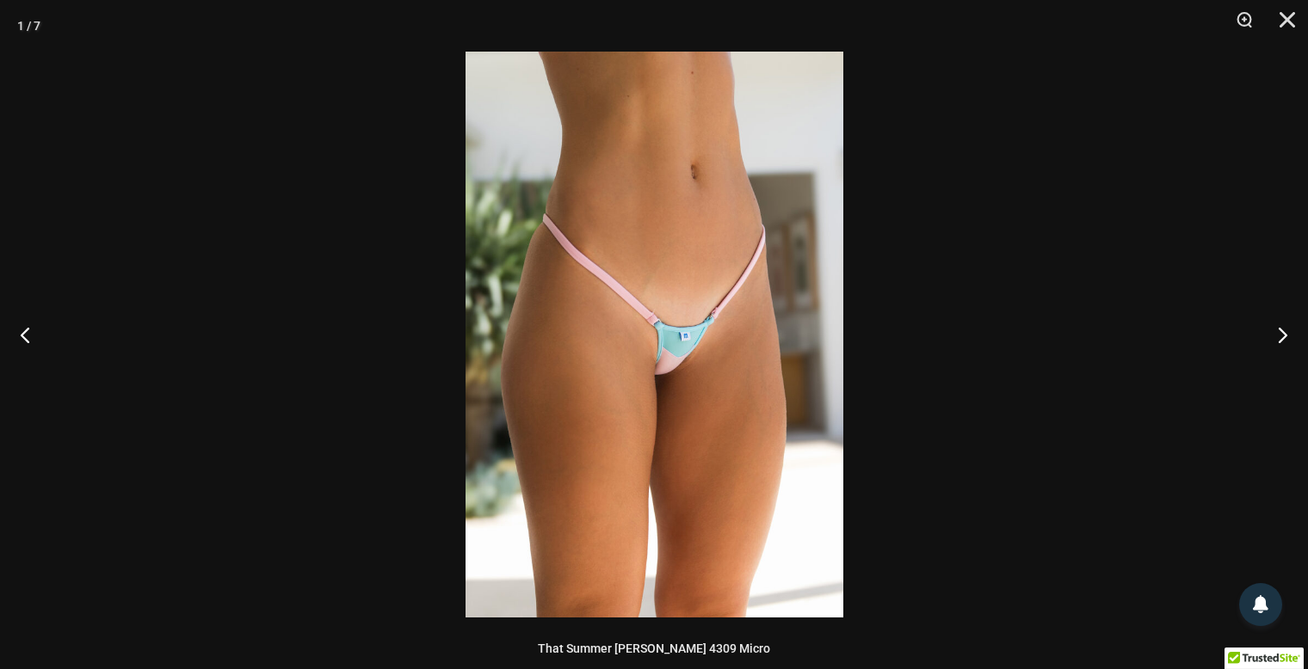
click at [745, 293] on img at bounding box center [654, 335] width 378 height 566
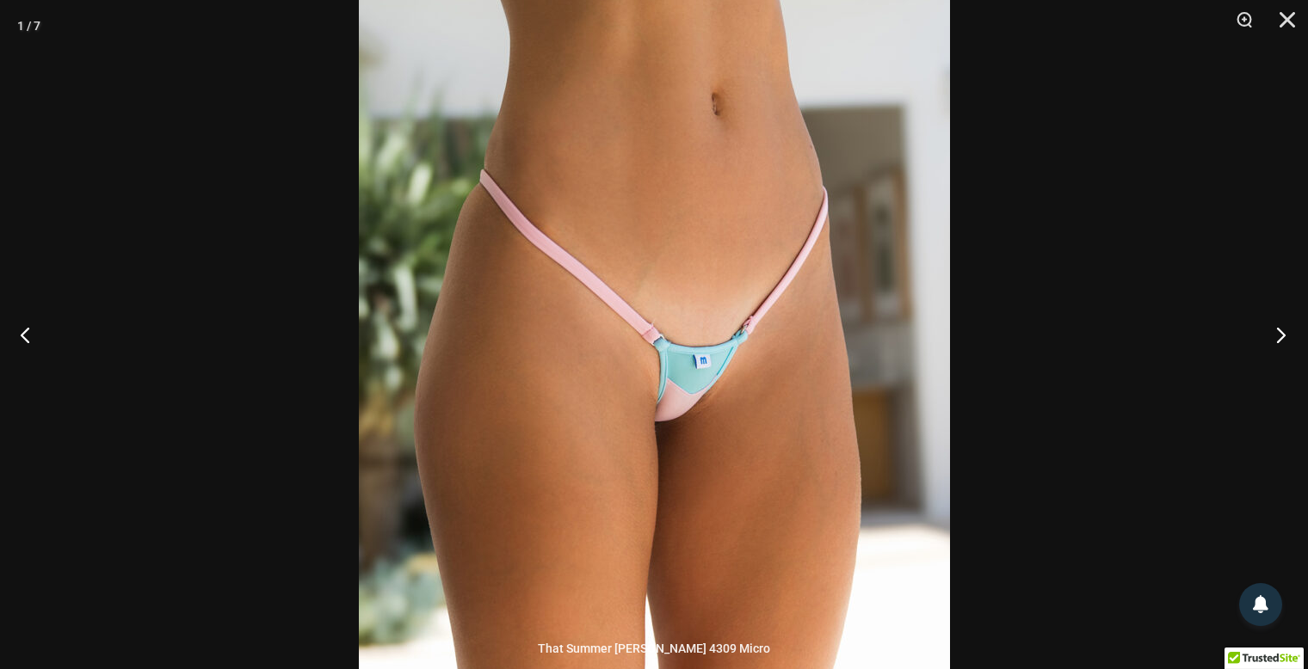
click at [1272, 330] on button "Next" at bounding box center [1275, 335] width 65 height 86
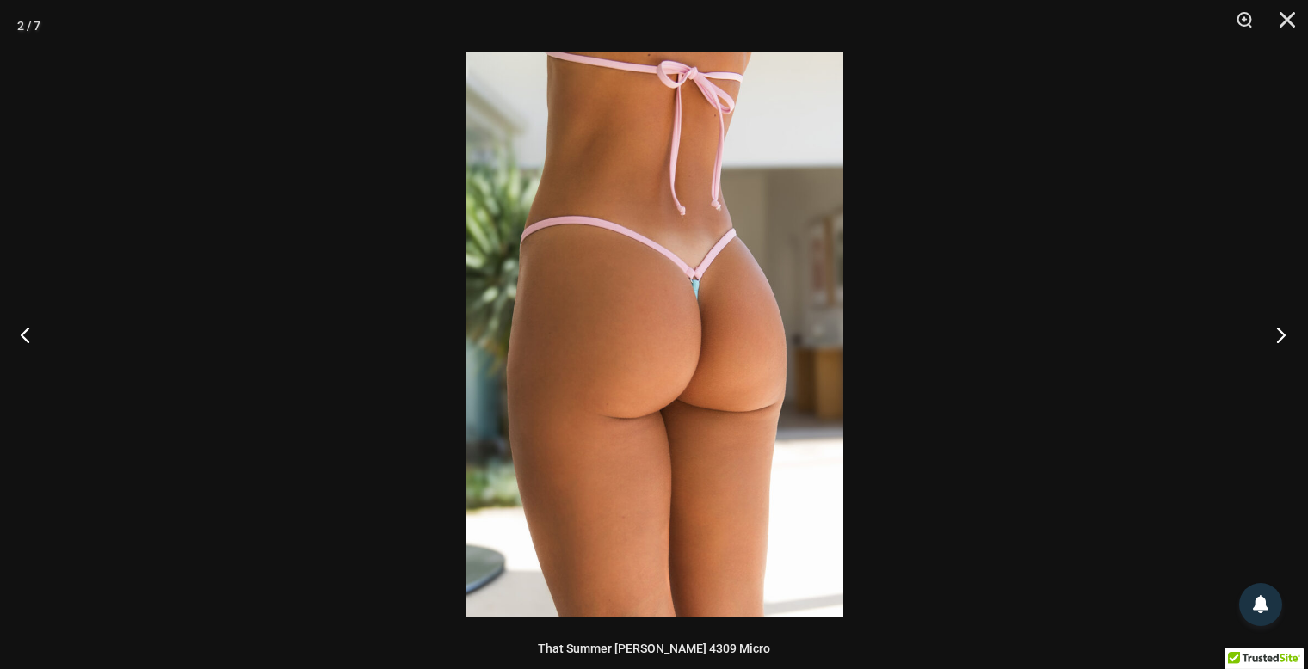
click at [1272, 330] on button "Next" at bounding box center [1275, 335] width 65 height 86
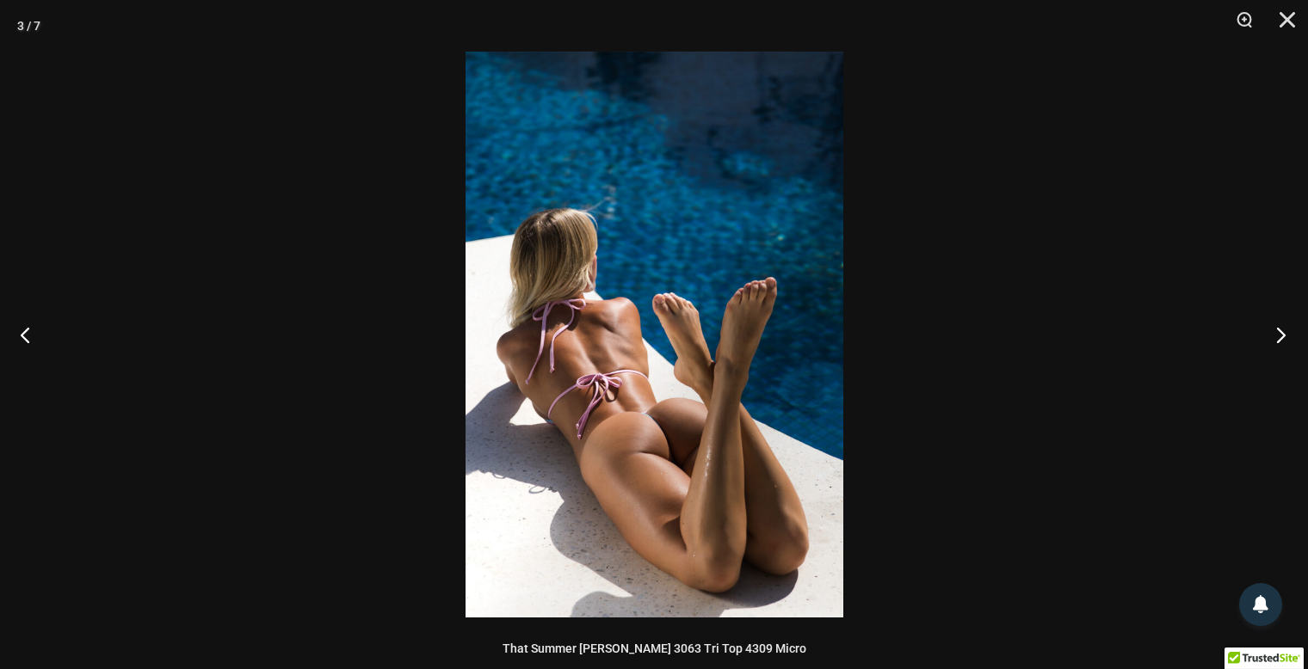
click at [1272, 330] on button "Next" at bounding box center [1275, 335] width 65 height 86
